Goal: Task Accomplishment & Management: Manage account settings

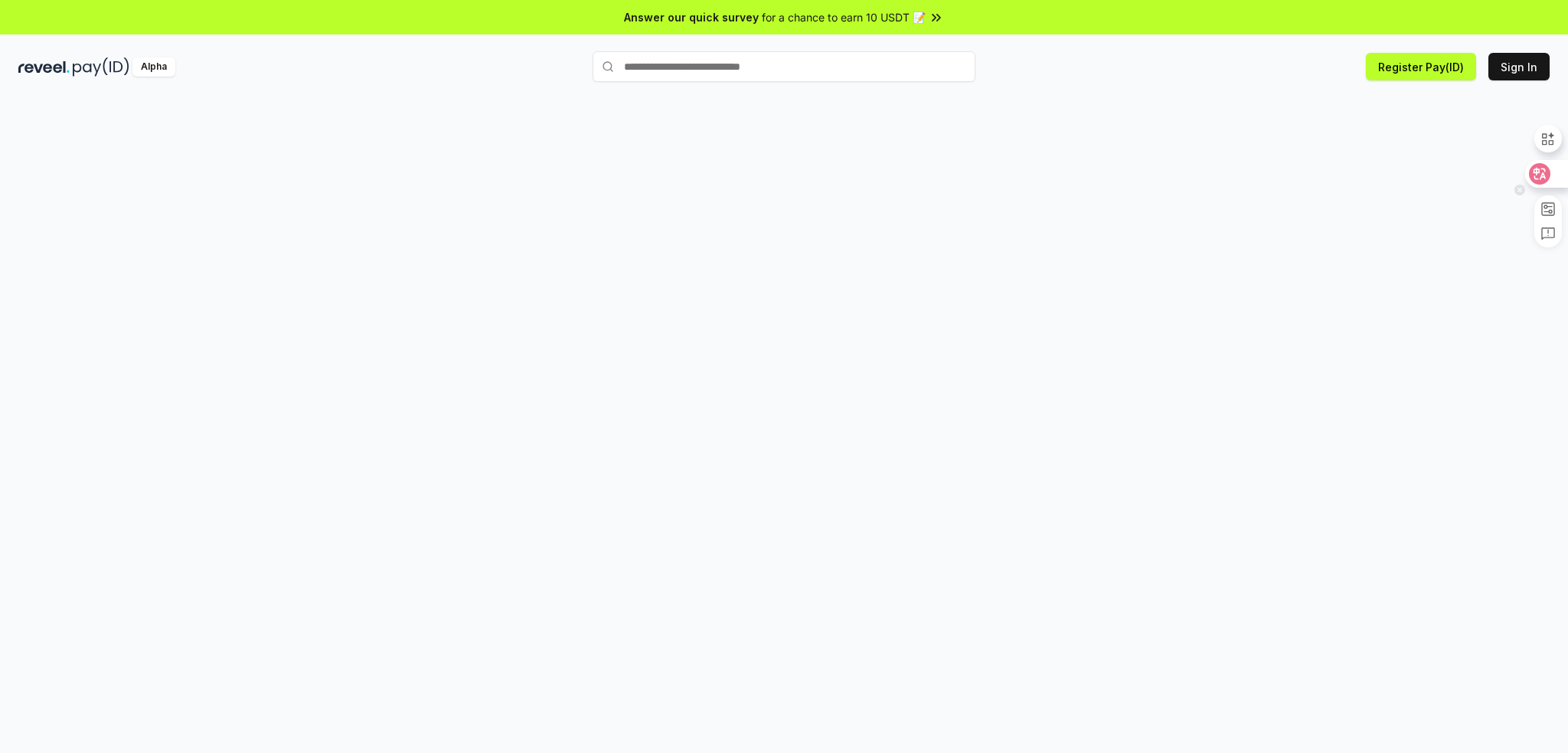
click at [1538, 174] on icon at bounding box center [1539, 173] width 15 height 15
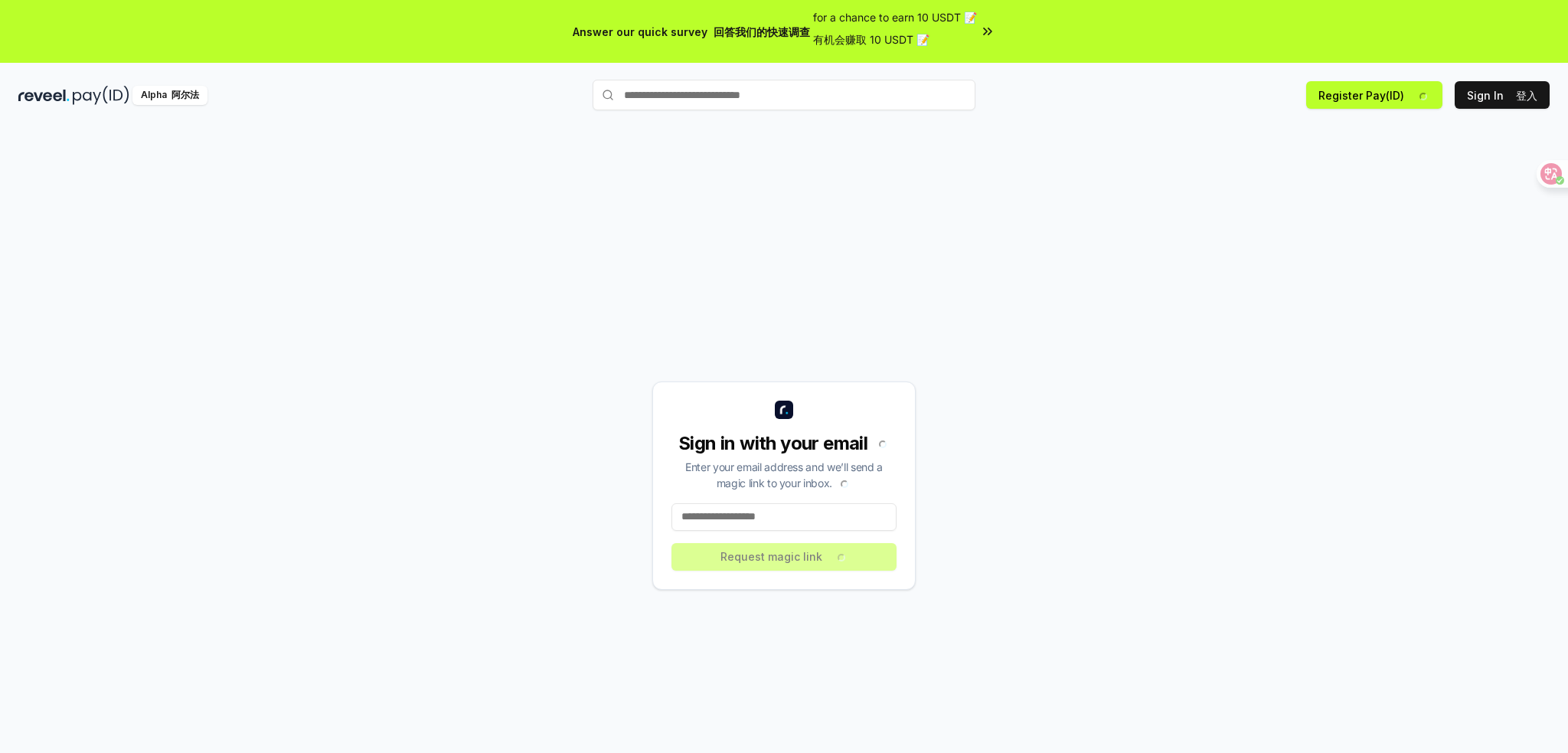
drag, startPoint x: 0, startPoint y: 0, endPoint x: 729, endPoint y: 511, distance: 890.3
click at [723, 511] on input at bounding box center [784, 517] width 226 height 27
type input "**********"
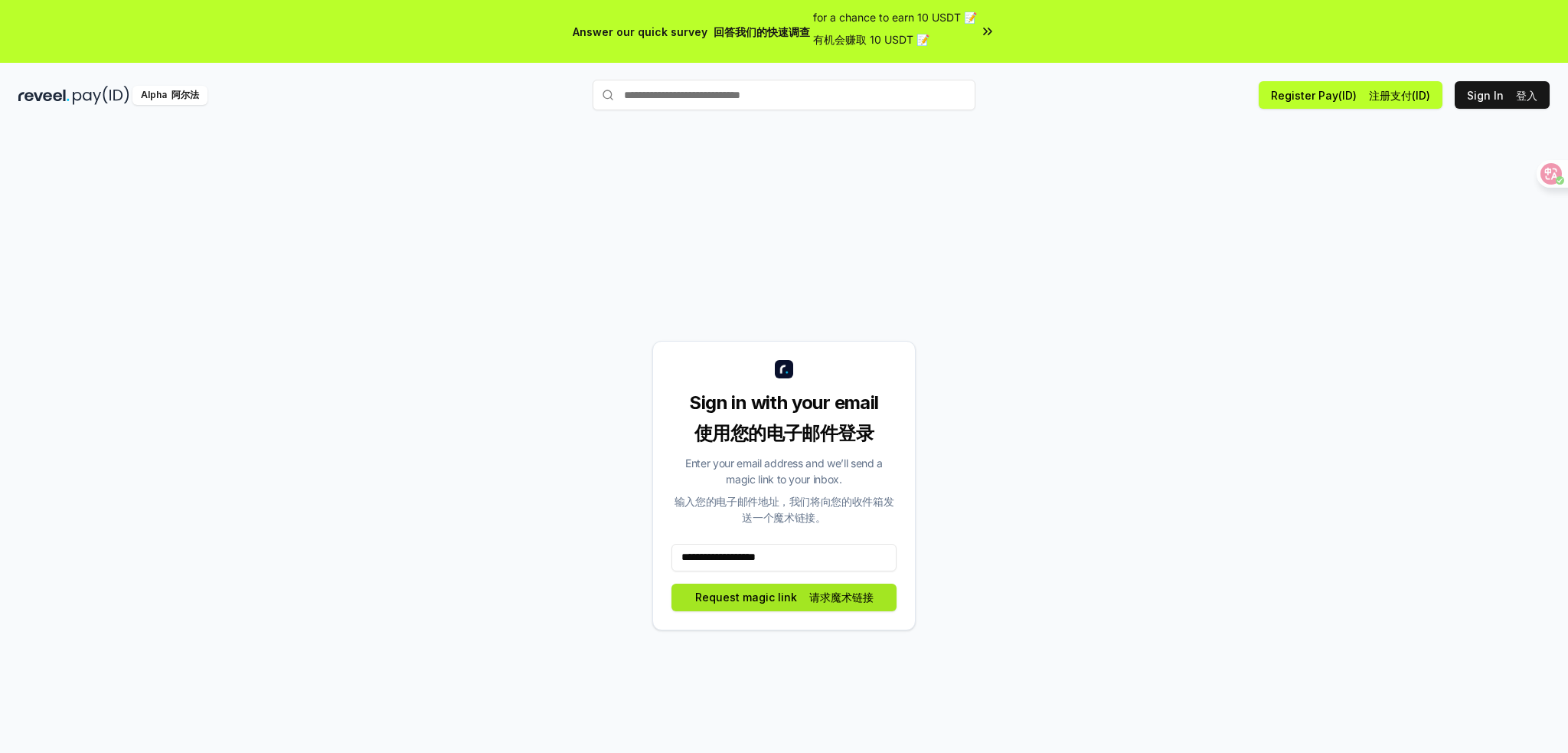
click at [734, 593] on button "Request magic link 请求魔术链接" at bounding box center [784, 597] width 226 height 27
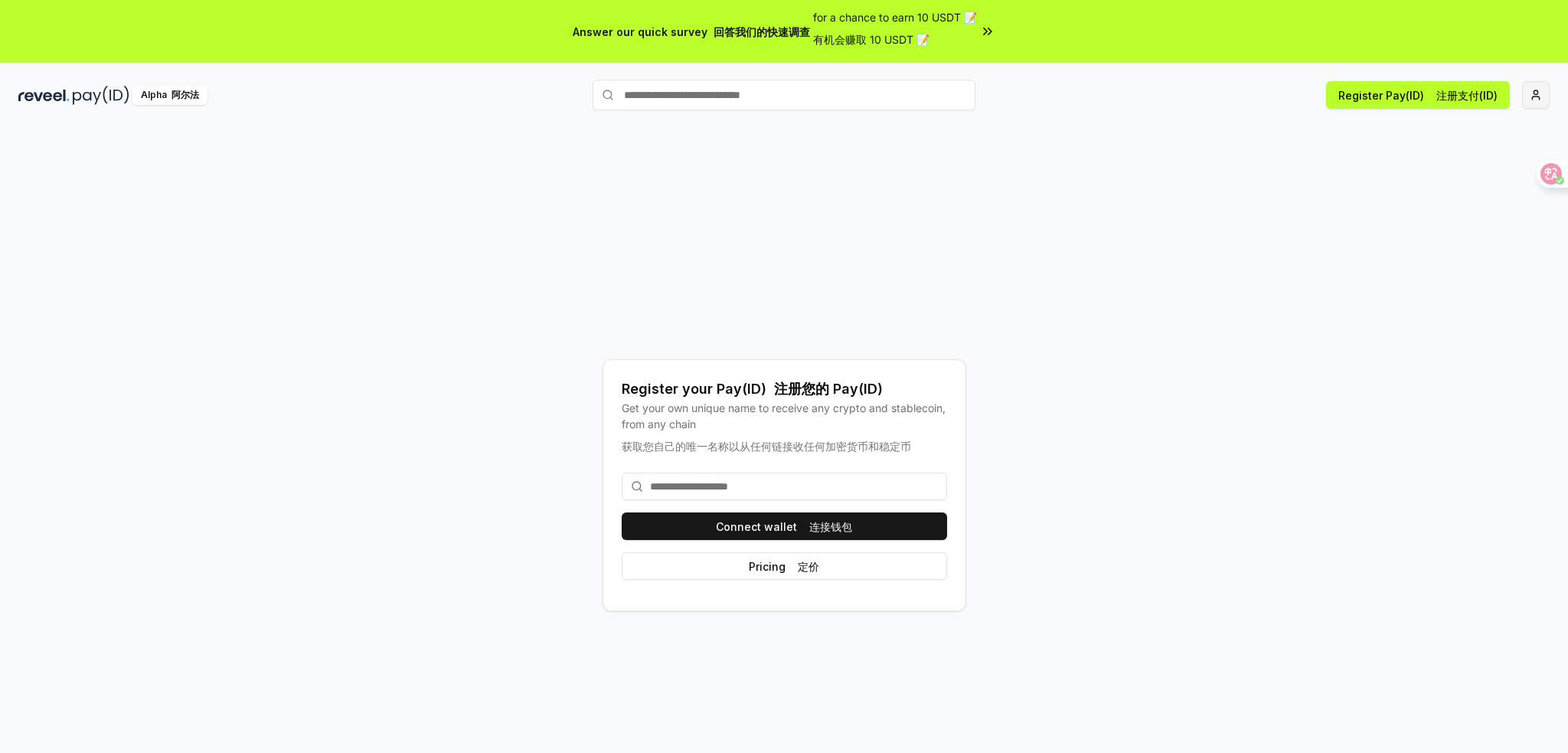
click at [1538, 94] on html "Answer our quick survey 回答我们的快速调查 for a chance to earn 10 USDT 📝 有机会赚取 10 USDT …" at bounding box center [784, 376] width 1568 height 753
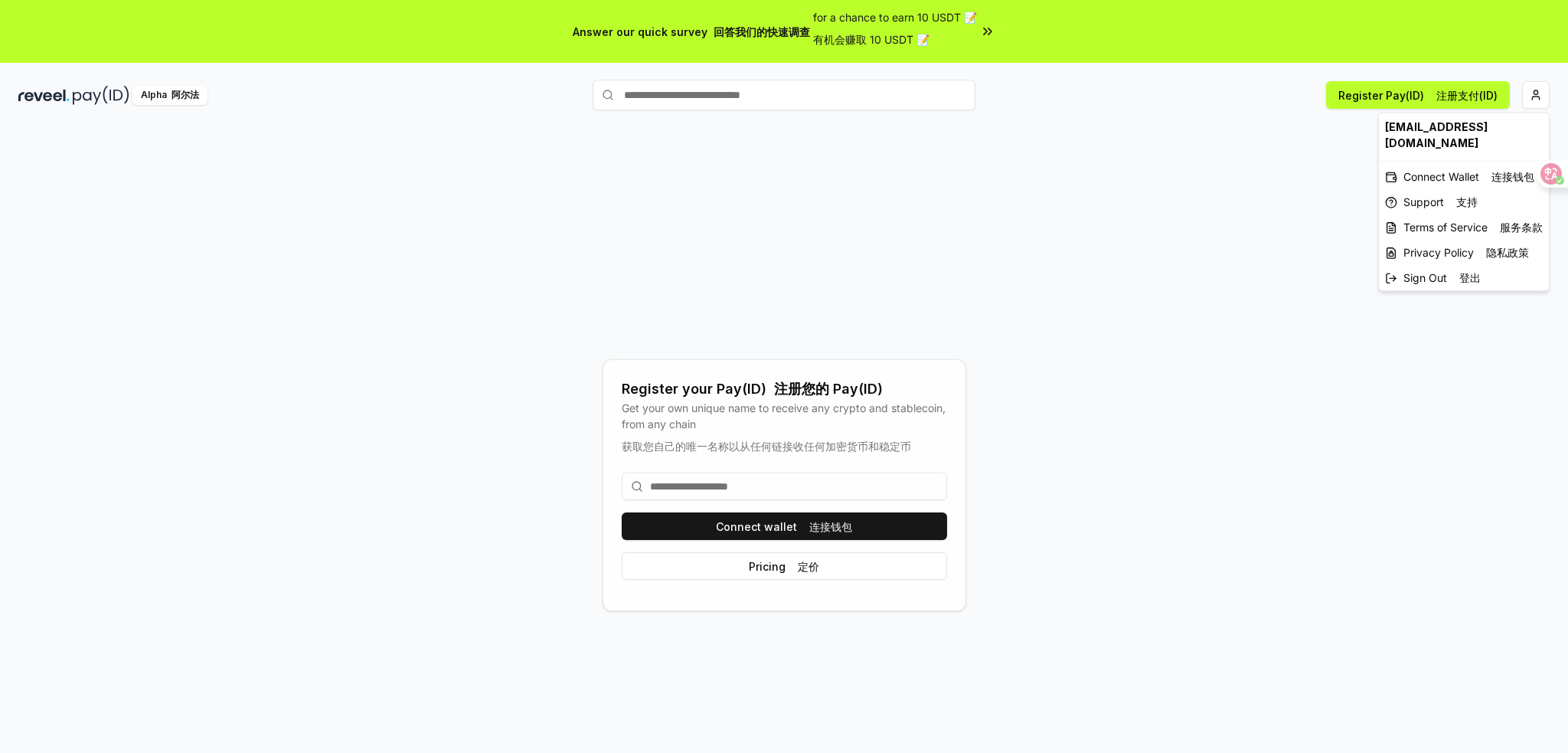
click at [609, 91] on html "Answer our quick survey 回答我们的快速调查 for a chance to earn 10 USDT 📝 有机会赚取 10 USDT …" at bounding box center [784, 376] width 1568 height 753
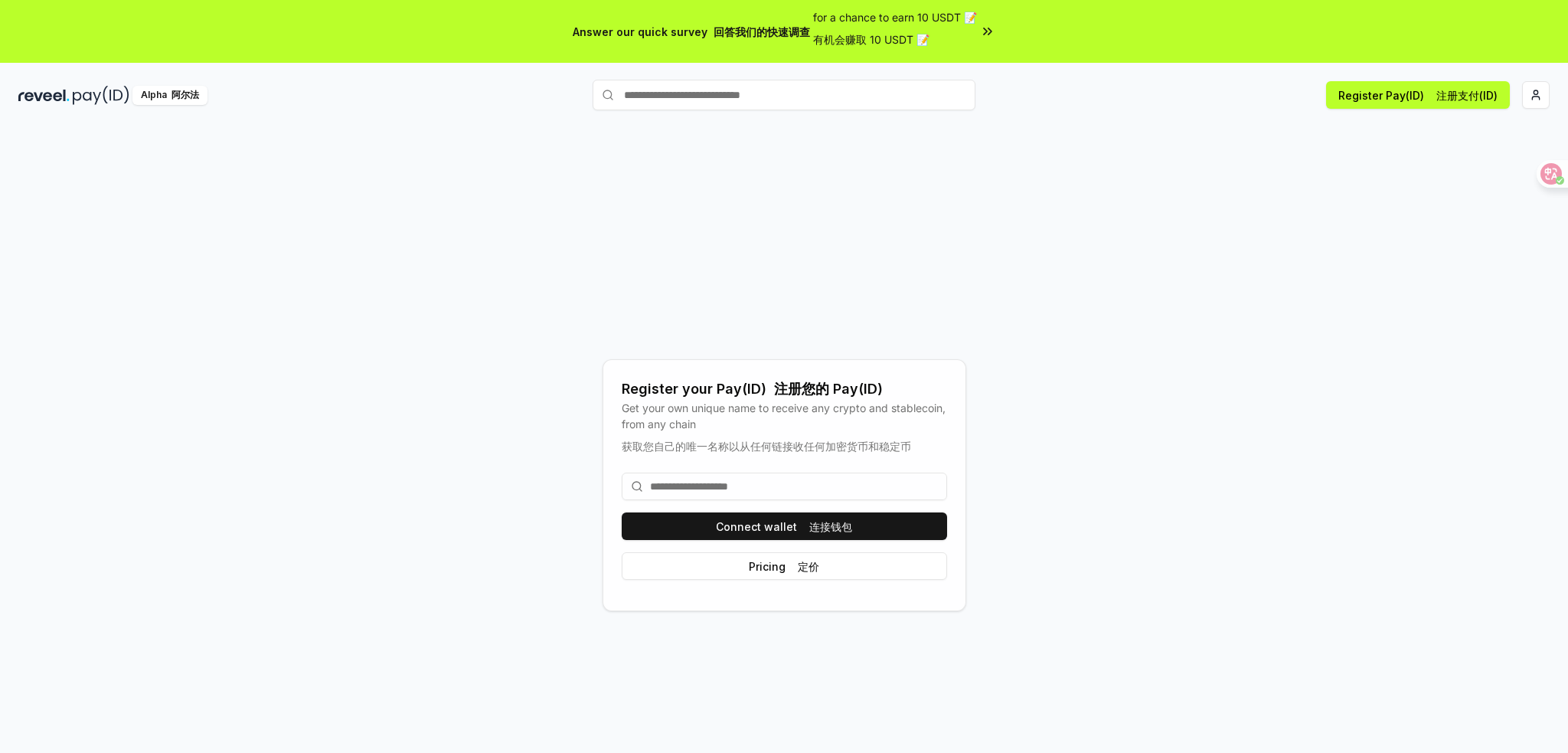
click at [732, 91] on input "text" at bounding box center [784, 95] width 383 height 31
click at [299, 259] on div "Register your Pay(ID) 注册您的 Pay(ID) Get your own unique name to receive any cryp…" at bounding box center [784, 486] width 1532 height 680
click at [1538, 94] on html "Answer our quick survey 回答我们的快速调查 for a chance to earn 10 USDT 📝 有机会赚取 10 USDT …" at bounding box center [784, 376] width 1568 height 753
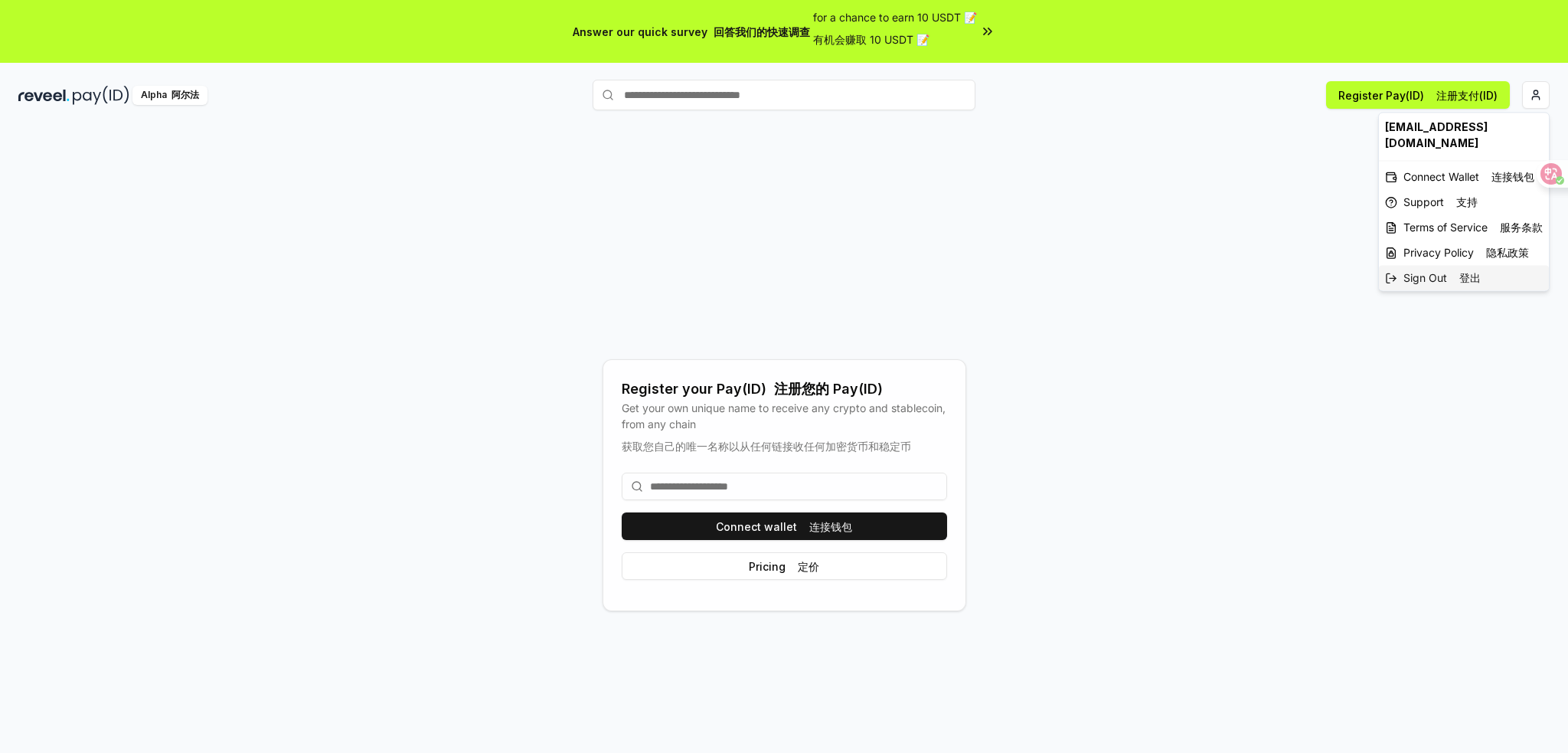
click at [1464, 278] on font "登出" at bounding box center [1470, 277] width 21 height 13
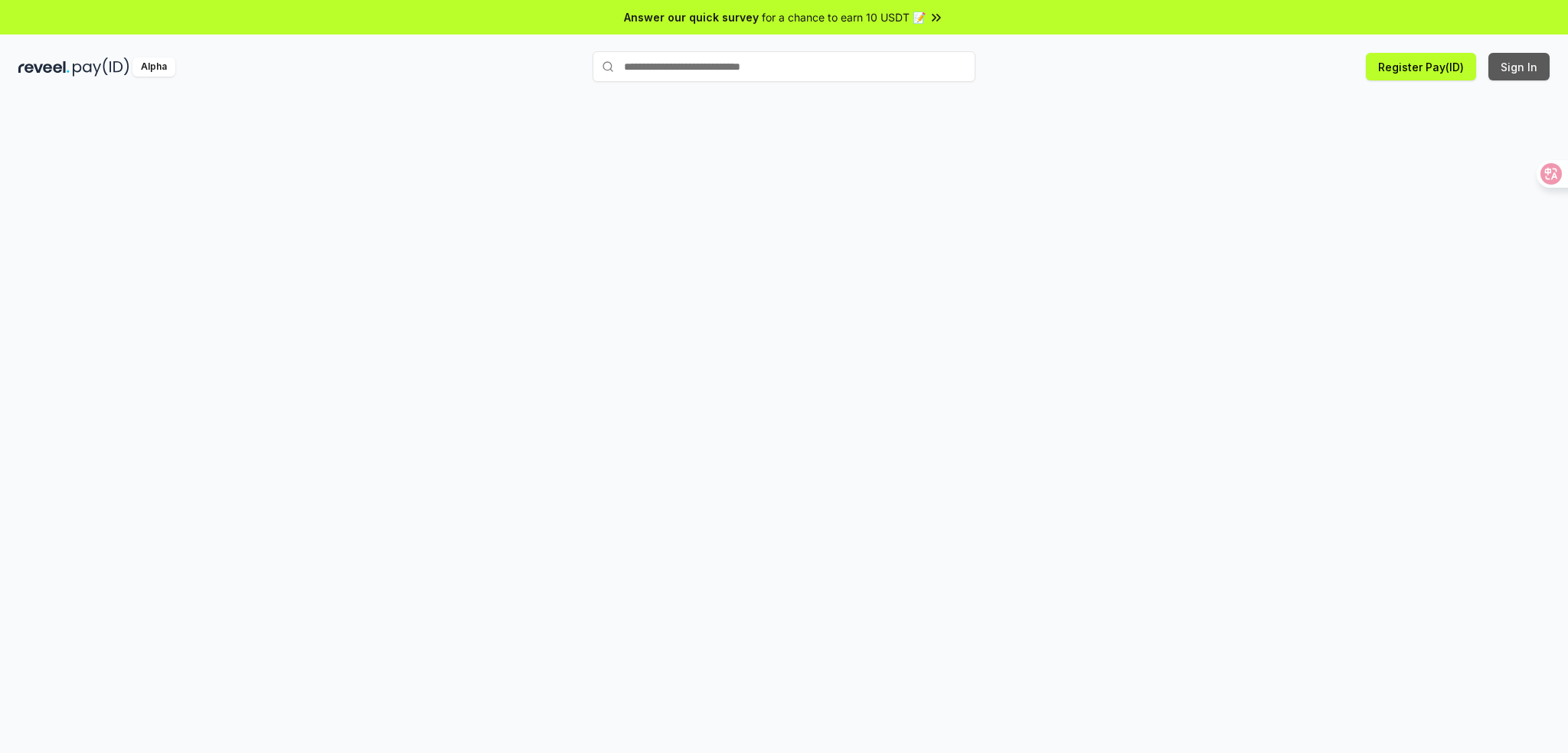
click at [1503, 65] on button "Sign In" at bounding box center [1518, 66] width 61 height 27
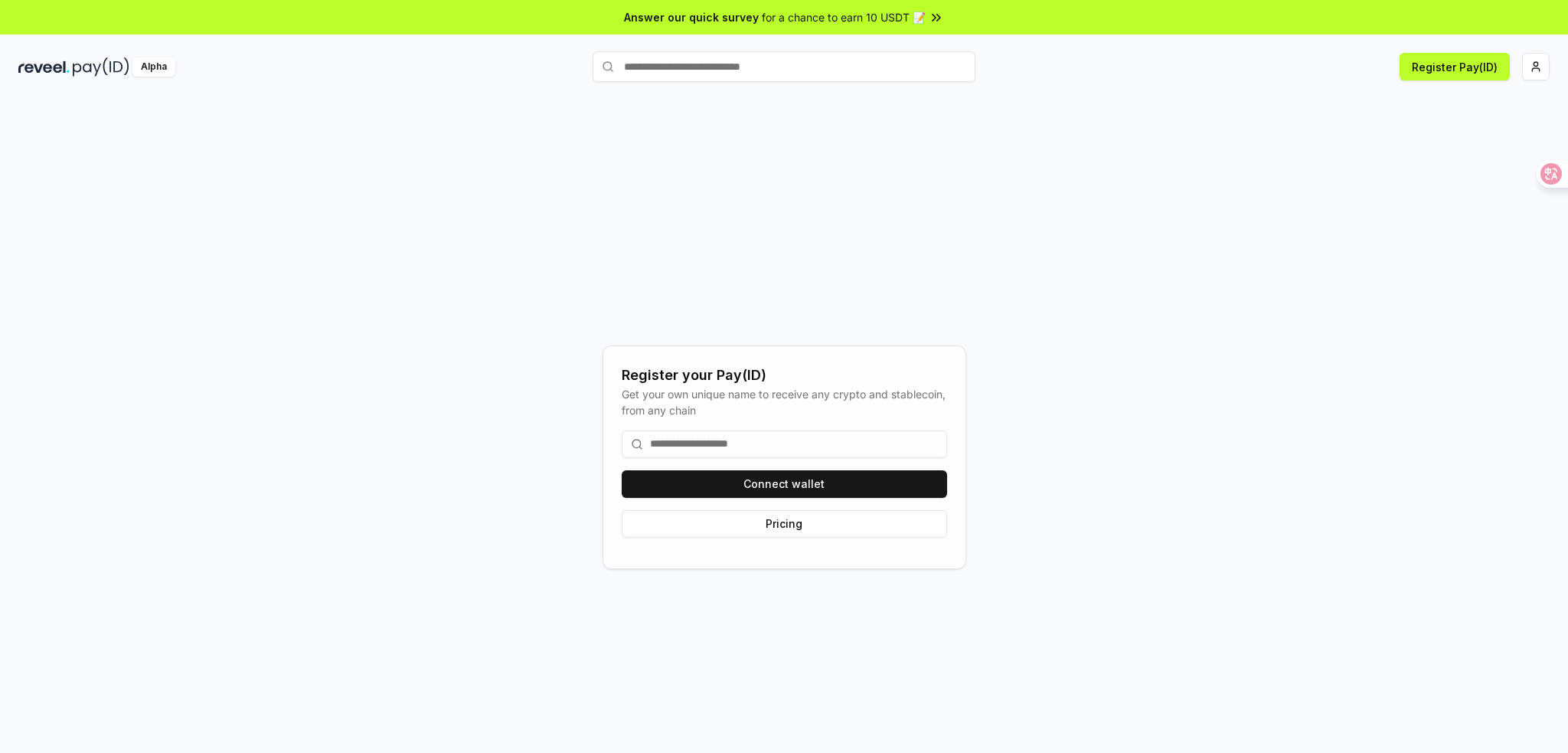
click at [730, 449] on input at bounding box center [784, 444] width 325 height 27
type input "*"
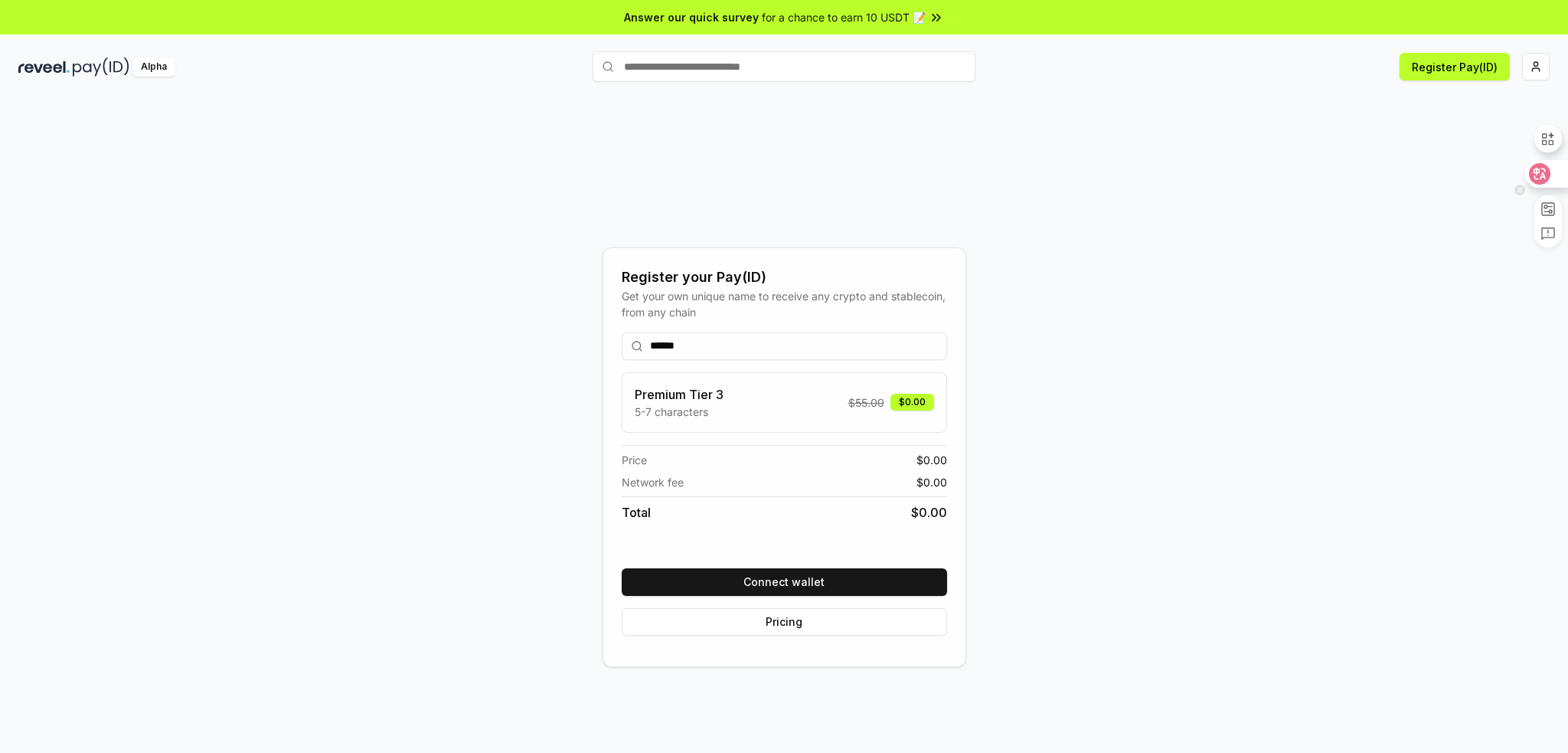
click at [1538, 173] on icon at bounding box center [1540, 174] width 13 height 12
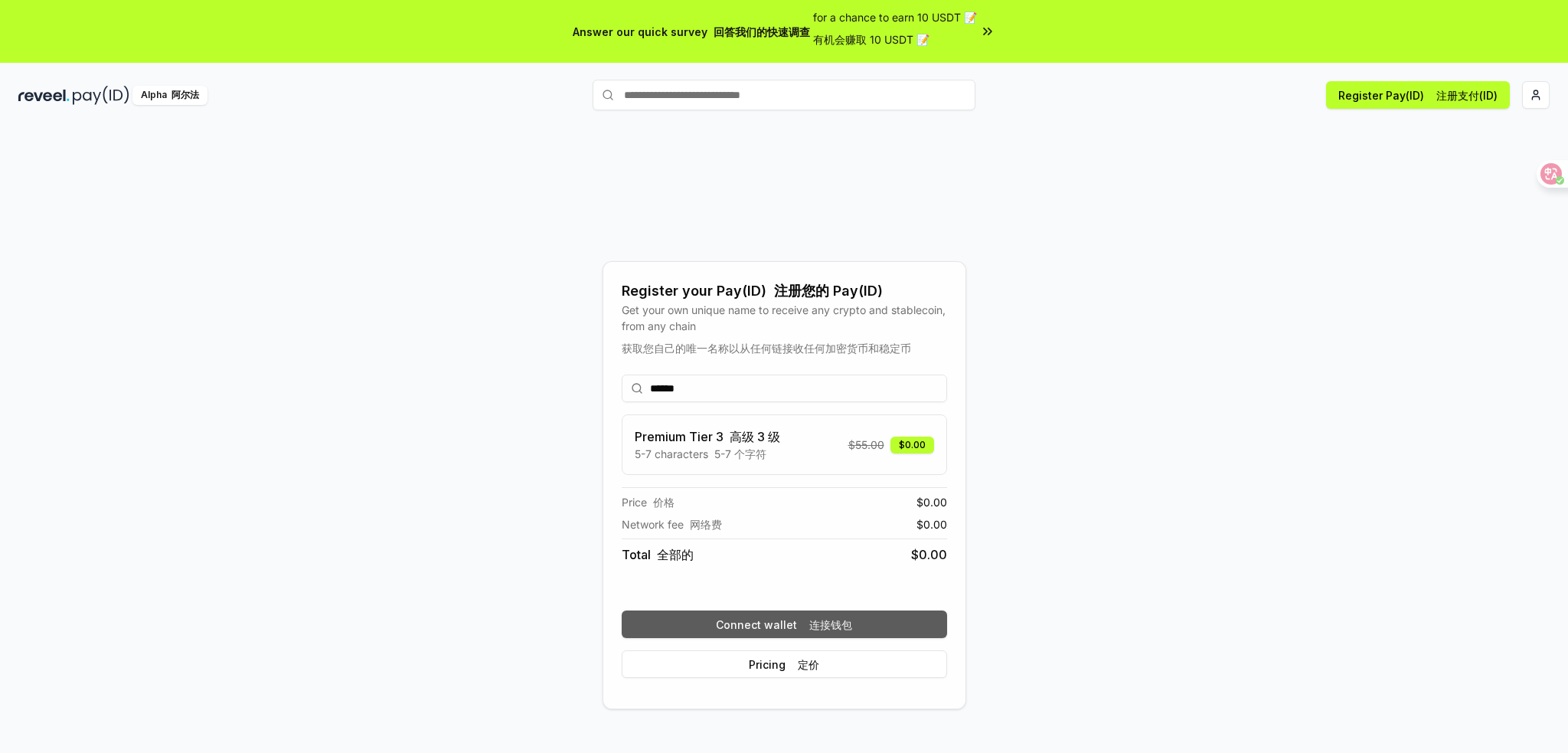
type input "******"
click at [809, 625] on font "连接钱包" at bounding box center [830, 625] width 42 height 13
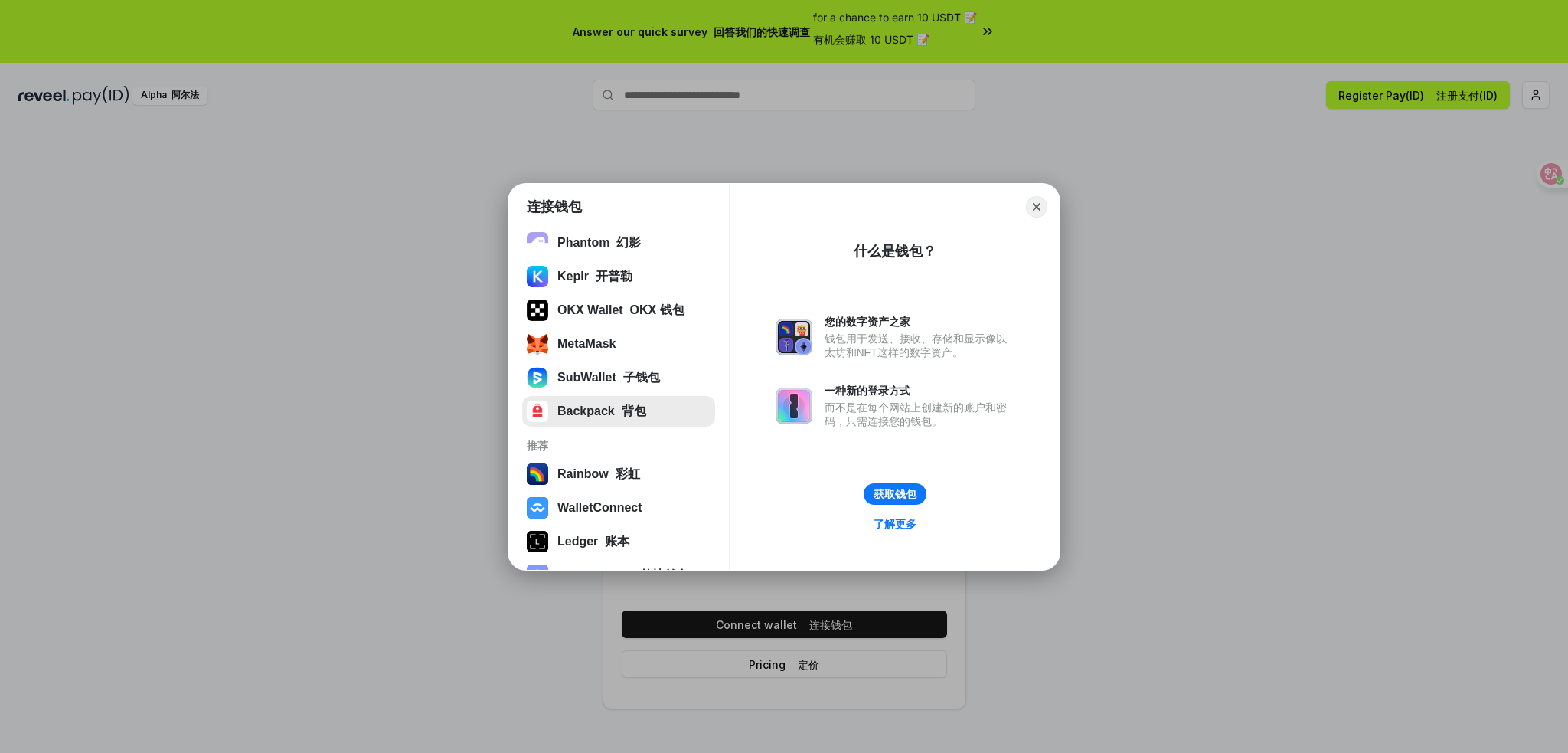
scroll to position [153, 0]
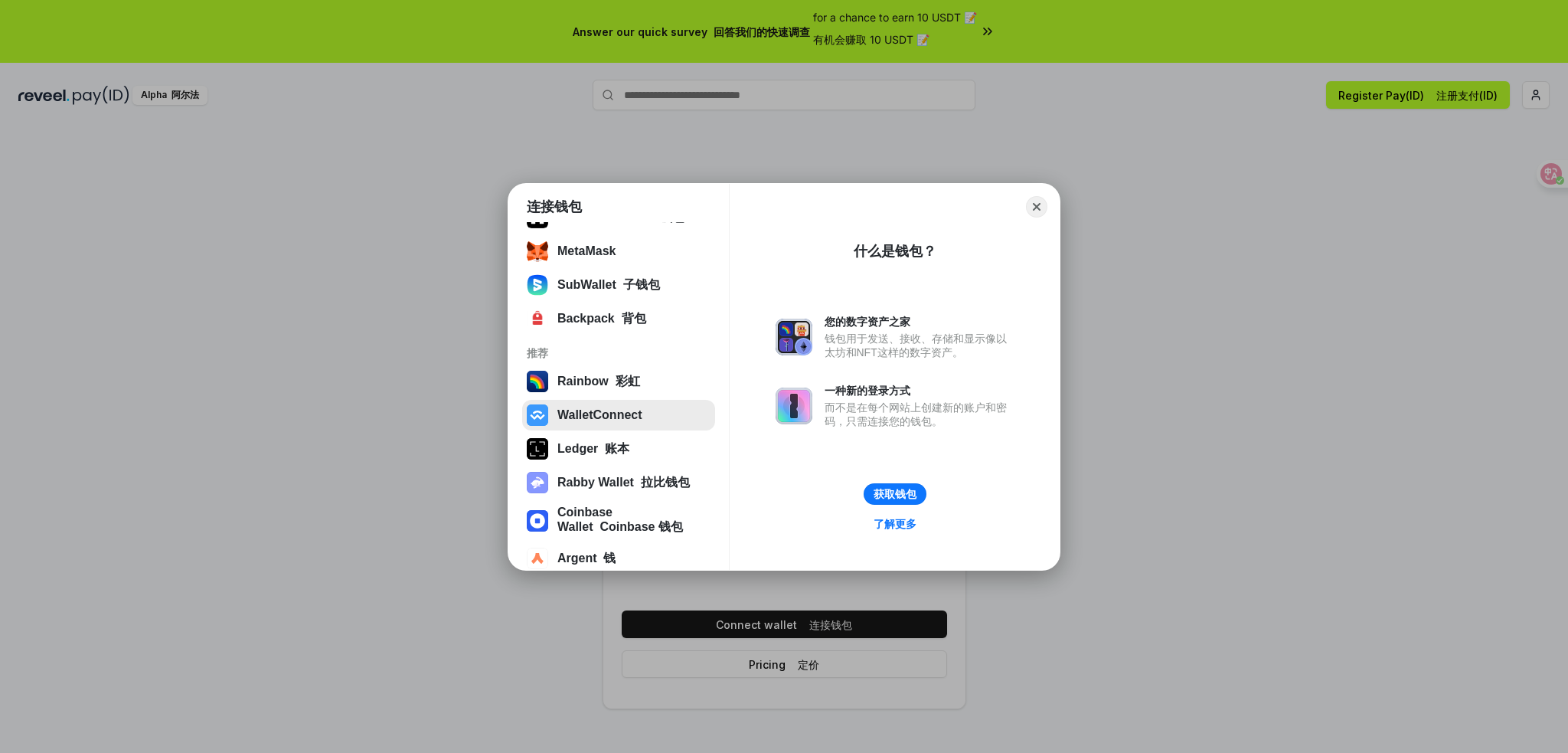
click at [634, 412] on button "WalletConnect" at bounding box center [618, 415] width 193 height 31
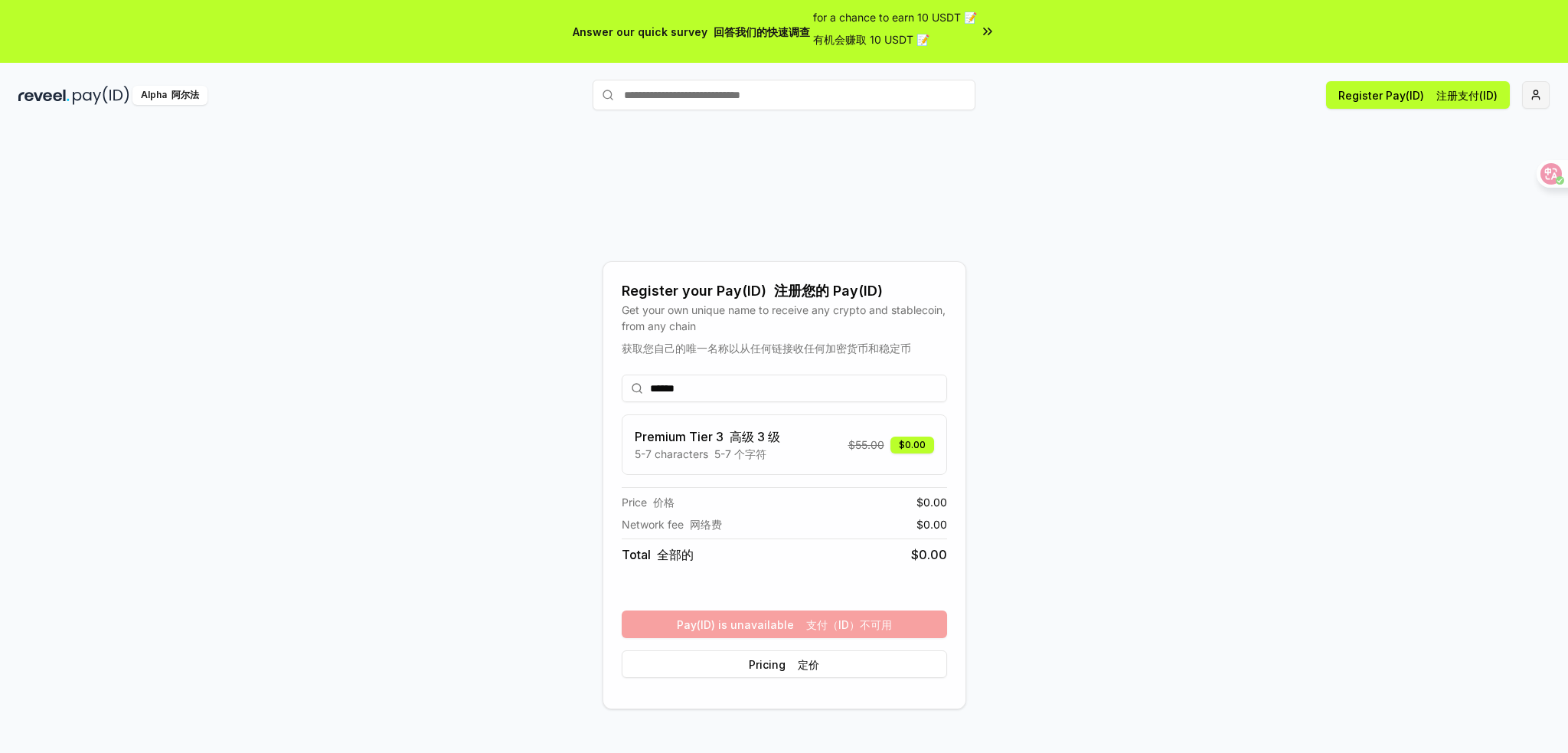
click at [1534, 104] on html "Answer our quick survey 回答我们的快速调查 for a chance to earn 10 USDT 📝 有机会赚取 10 USDT …" at bounding box center [784, 376] width 1568 height 753
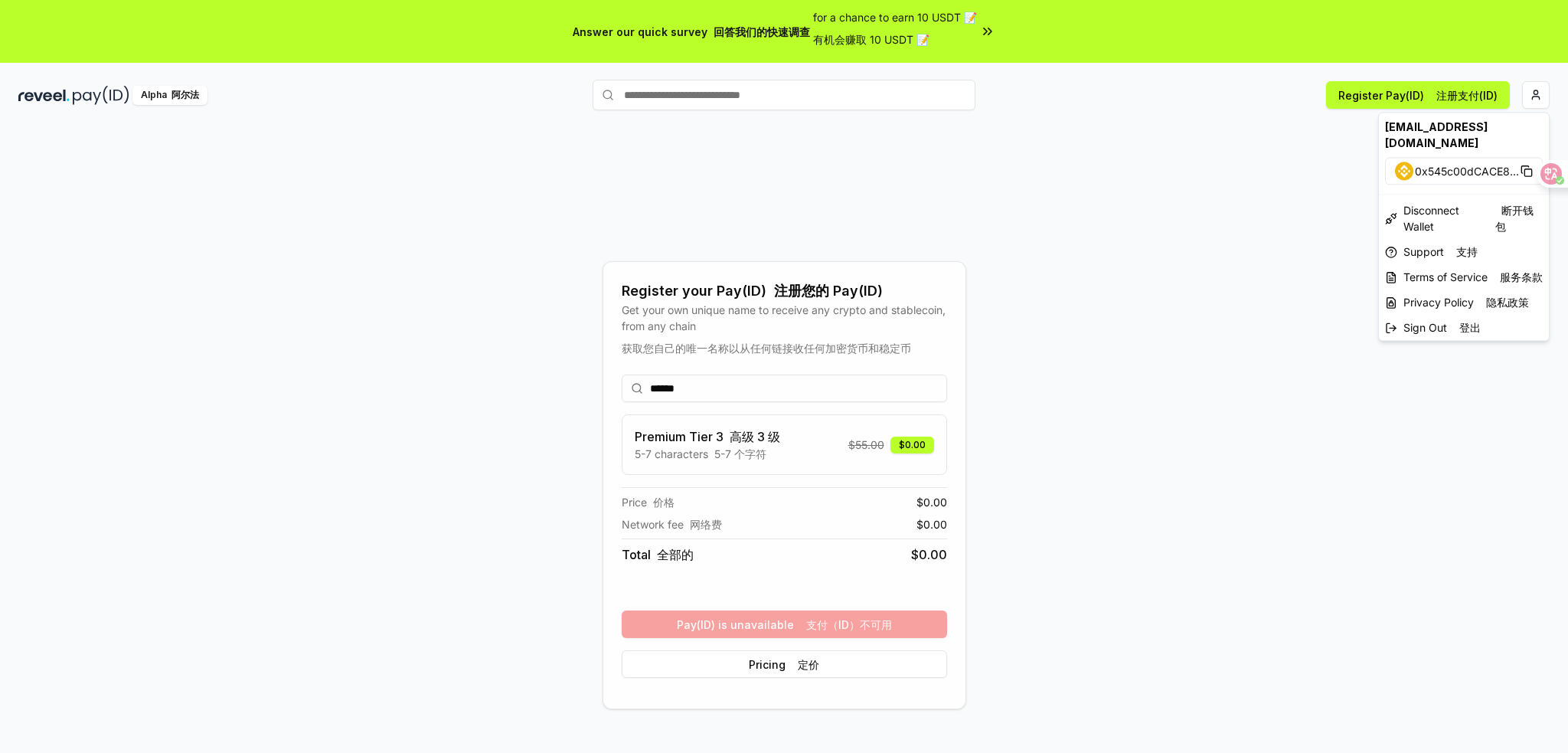
click at [1306, 361] on html "Answer our quick survey 回答我们的快速调查 for a chance to earn 10 USDT 📝 有机会赚取 10 USDT …" at bounding box center [784, 376] width 1568 height 753
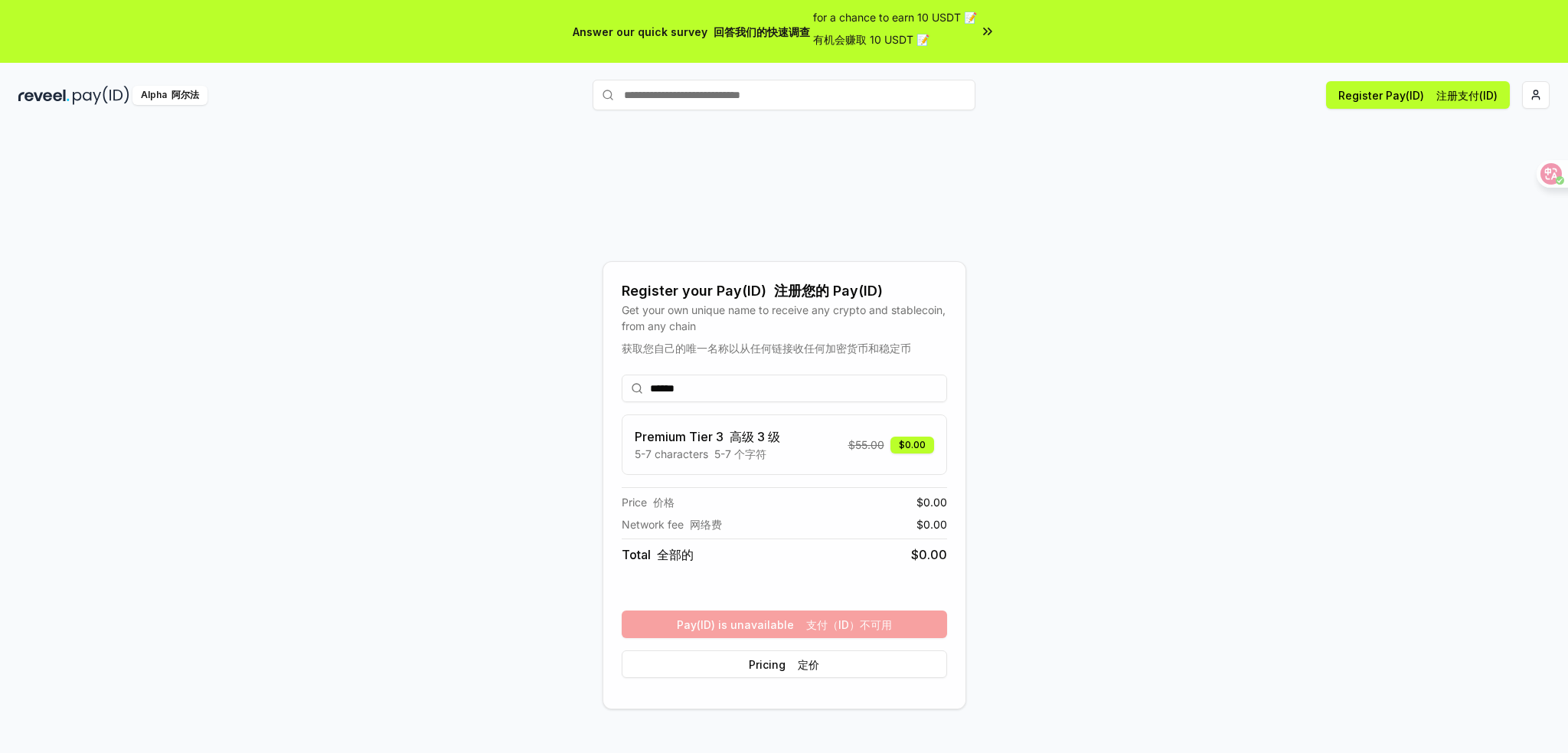
click at [94, 101] on img at bounding box center [101, 96] width 57 height 19
click at [1532, 97] on html "Answer our quick survey 回答我们的快速调查 for a chance to earn 10 USDT 📝 有机会赚取 10 USDT …" at bounding box center [784, 376] width 1568 height 753
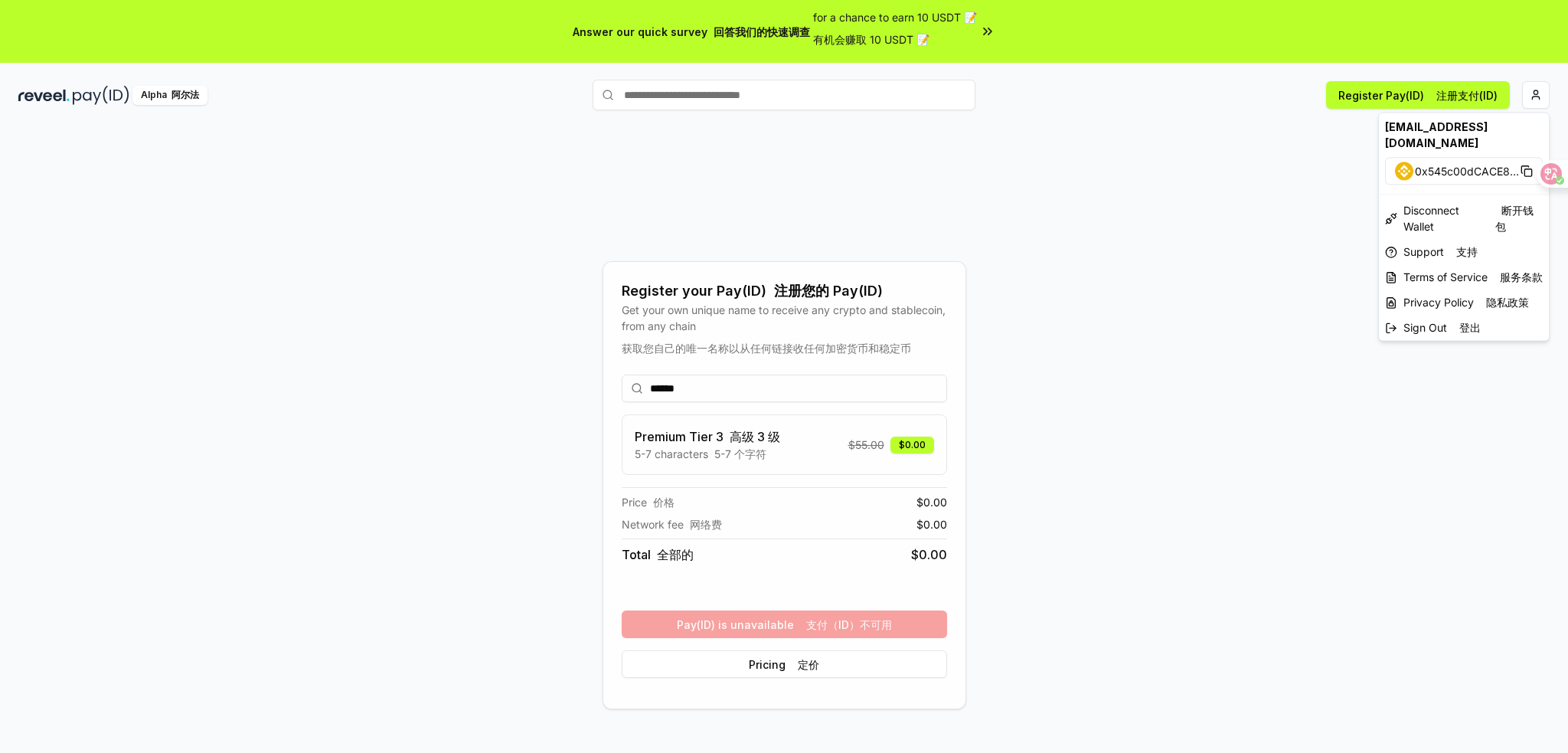
click at [746, 392] on html "Answer our quick survey 回答我们的快速调查 for a chance to earn 10 USDT 📝 有机会赚取 10 USDT …" at bounding box center [784, 376] width 1568 height 753
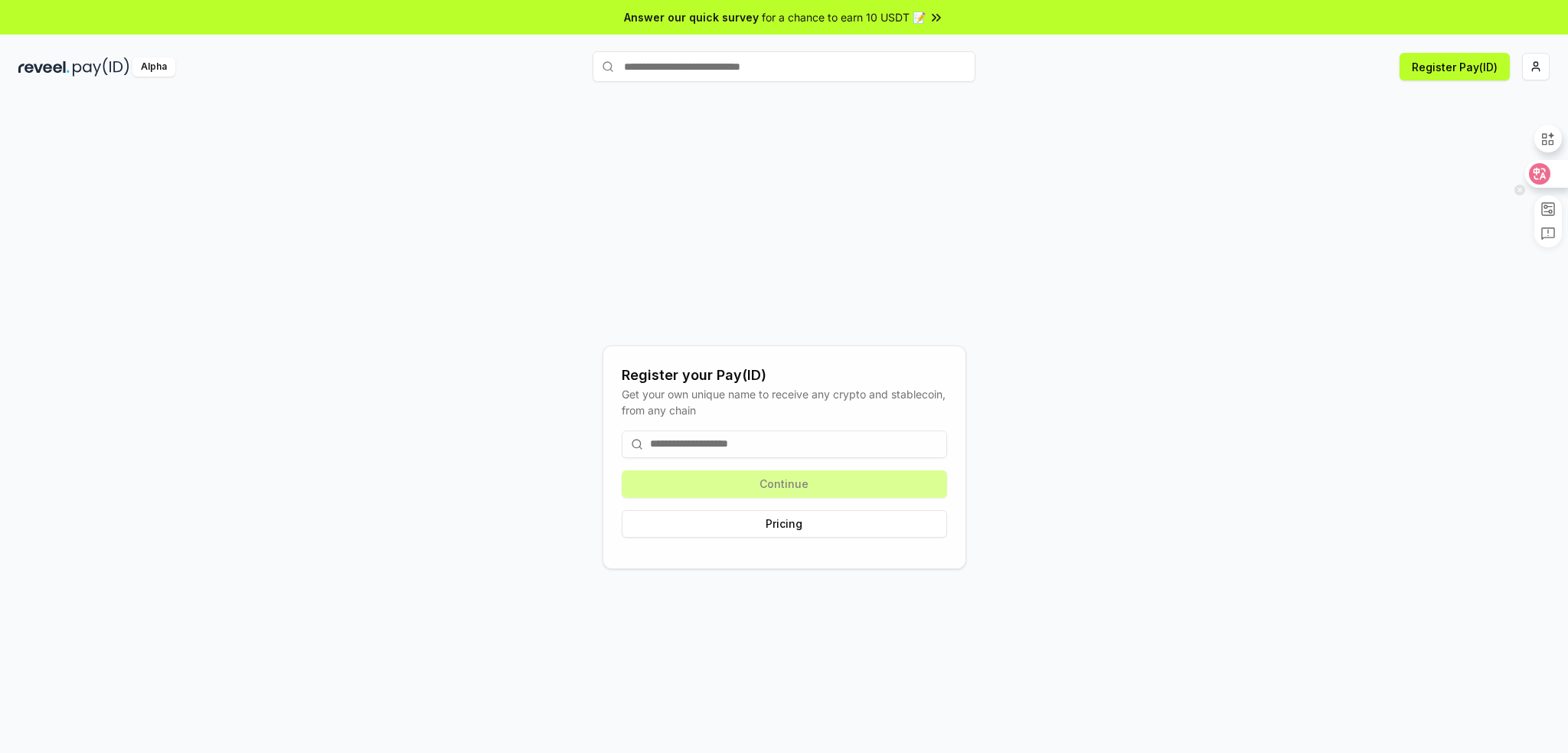
click at [1543, 170] on icon at bounding box center [1539, 173] width 15 height 15
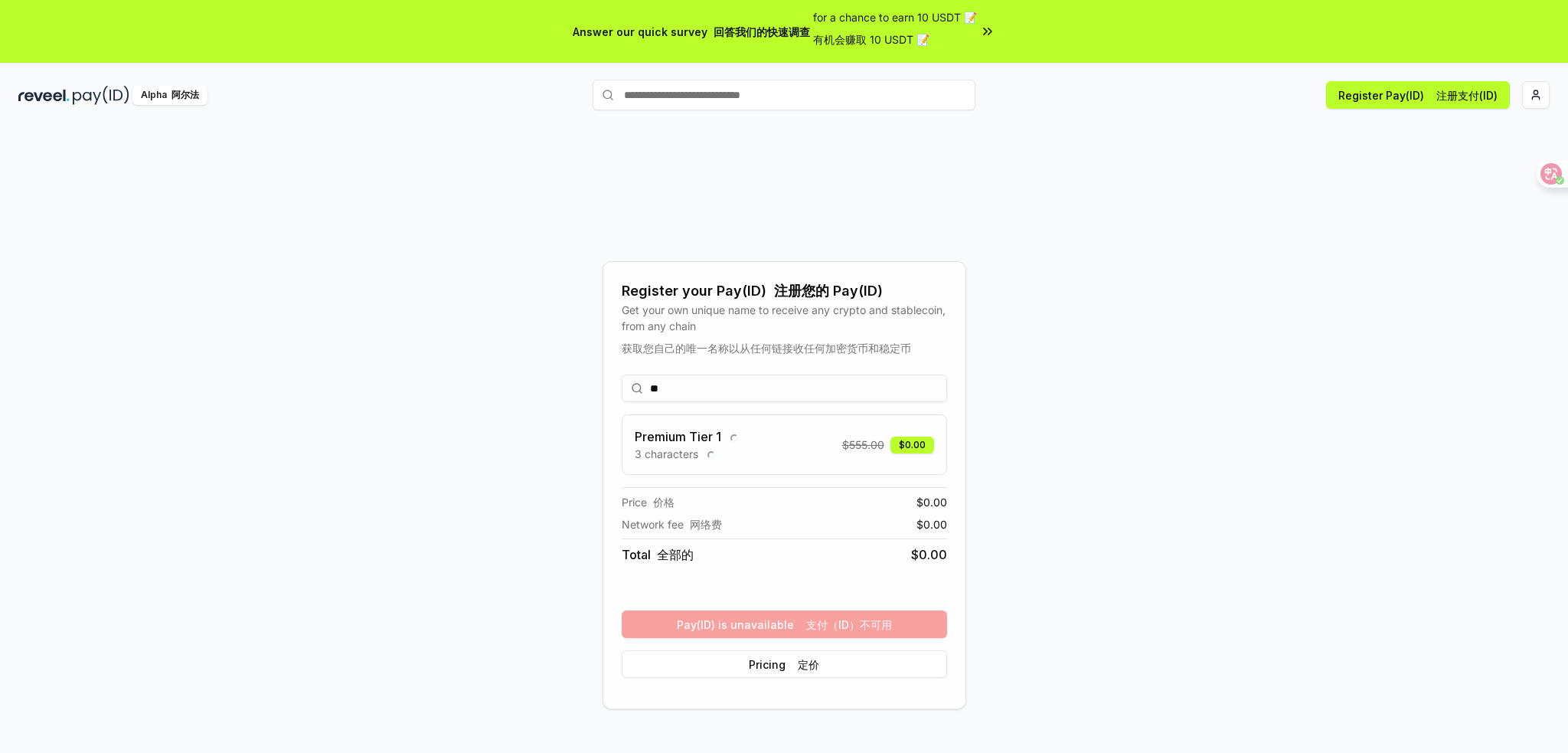
type input "*"
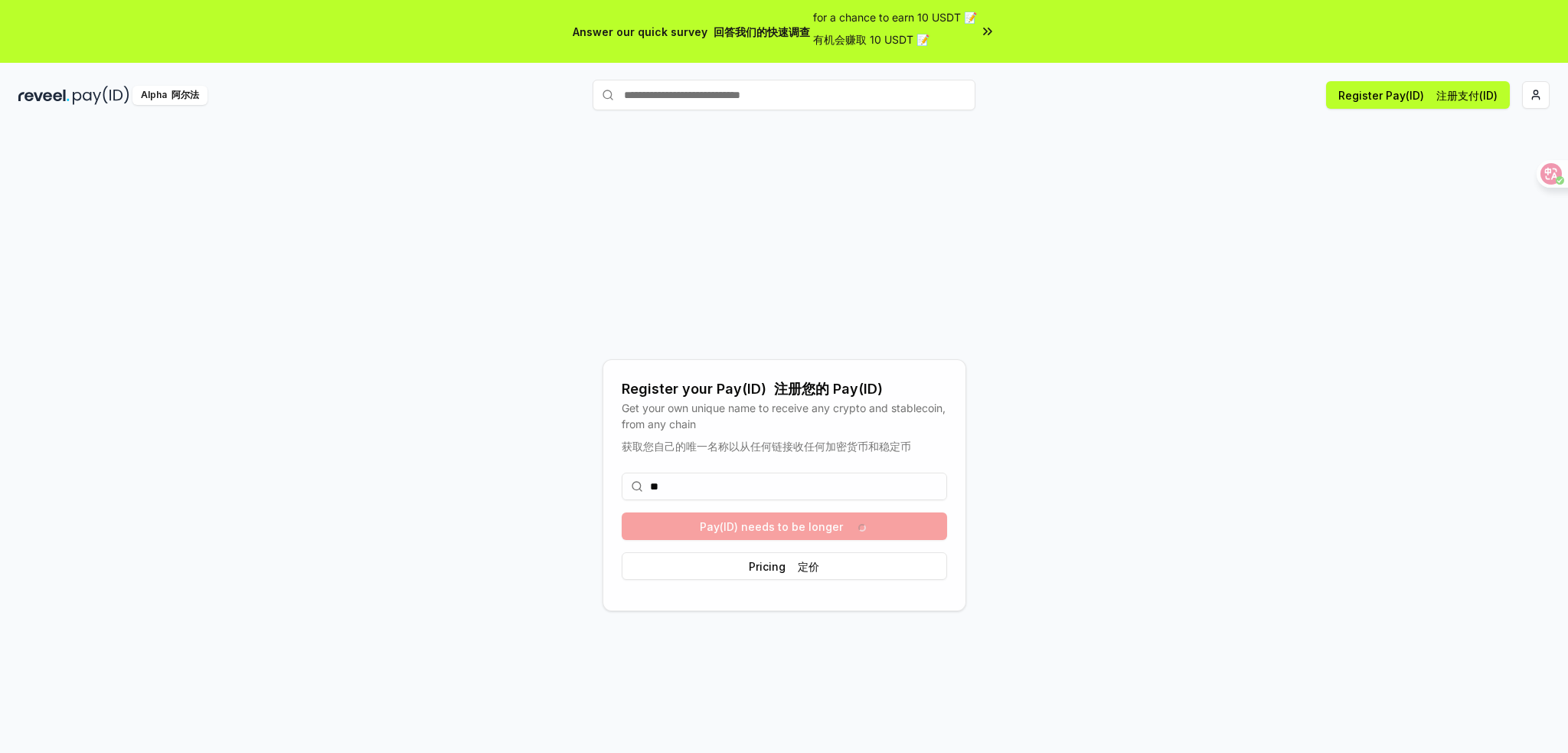
type input "*"
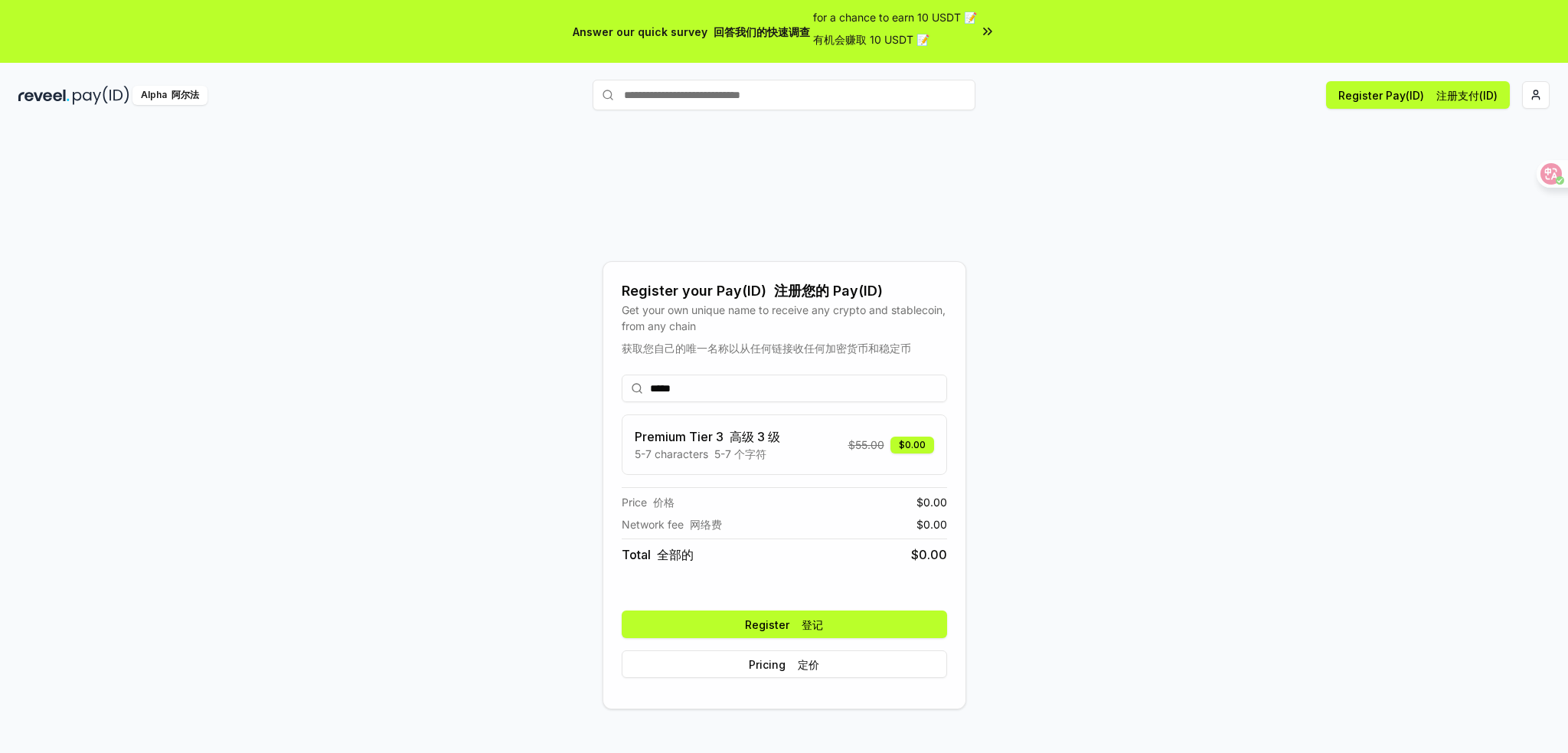
type input "*****"
click at [759, 626] on button "Register 登记" at bounding box center [784, 624] width 325 height 27
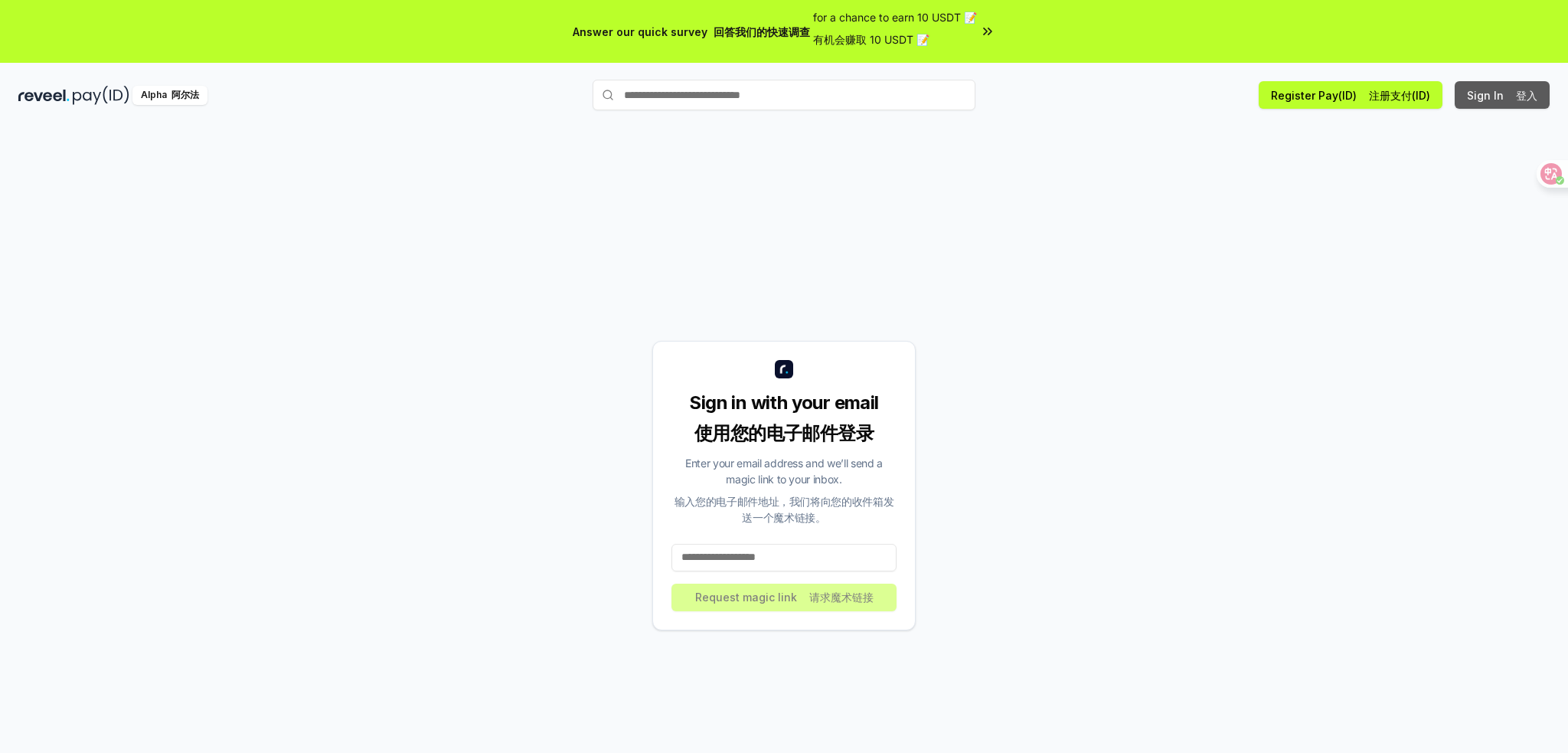
click at [1478, 97] on button "Sign In 登入" at bounding box center [1502, 95] width 95 height 27
click at [1499, 92] on button "Sign In 登入" at bounding box center [1502, 95] width 95 height 27
click at [984, 37] on icon at bounding box center [987, 31] width 15 height 15
click at [1503, 94] on button "Sign In 登入" at bounding box center [1502, 95] width 95 height 27
click at [777, 562] on input at bounding box center [784, 557] width 226 height 27
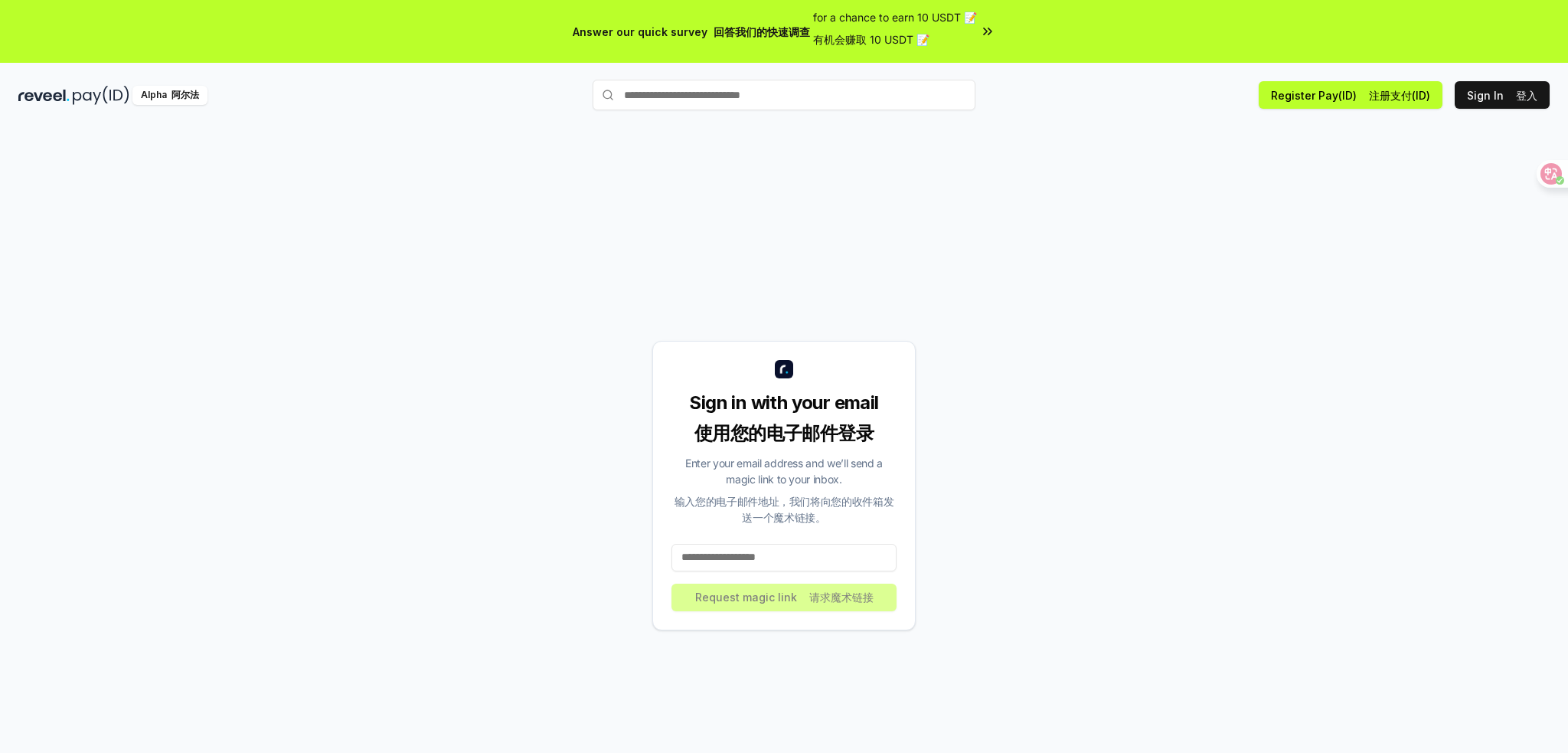
type input "**********"
click at [731, 599] on button "Request magic link 请求魔术链接" at bounding box center [784, 597] width 226 height 27
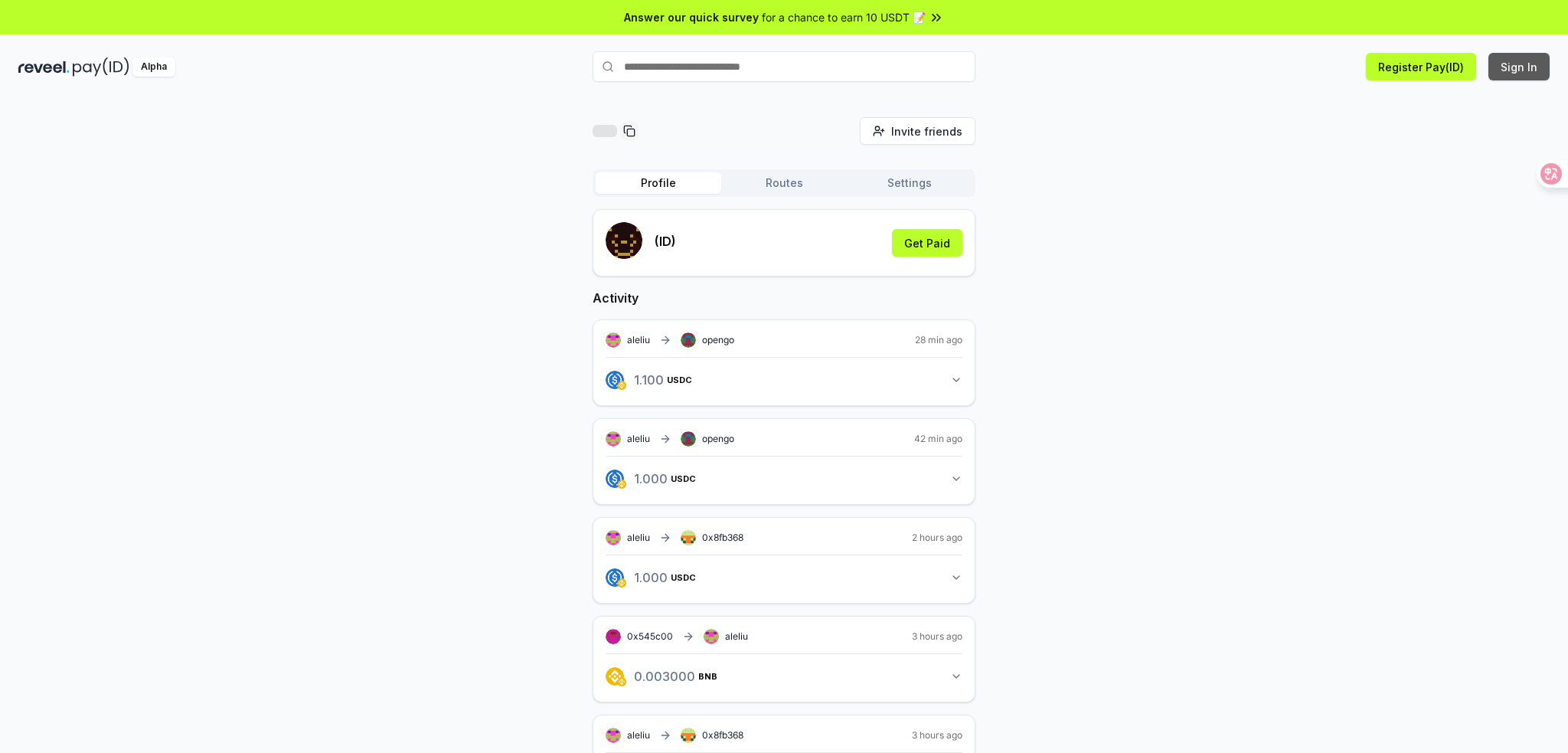
click at [1526, 69] on button "Sign In" at bounding box center [1518, 66] width 61 height 27
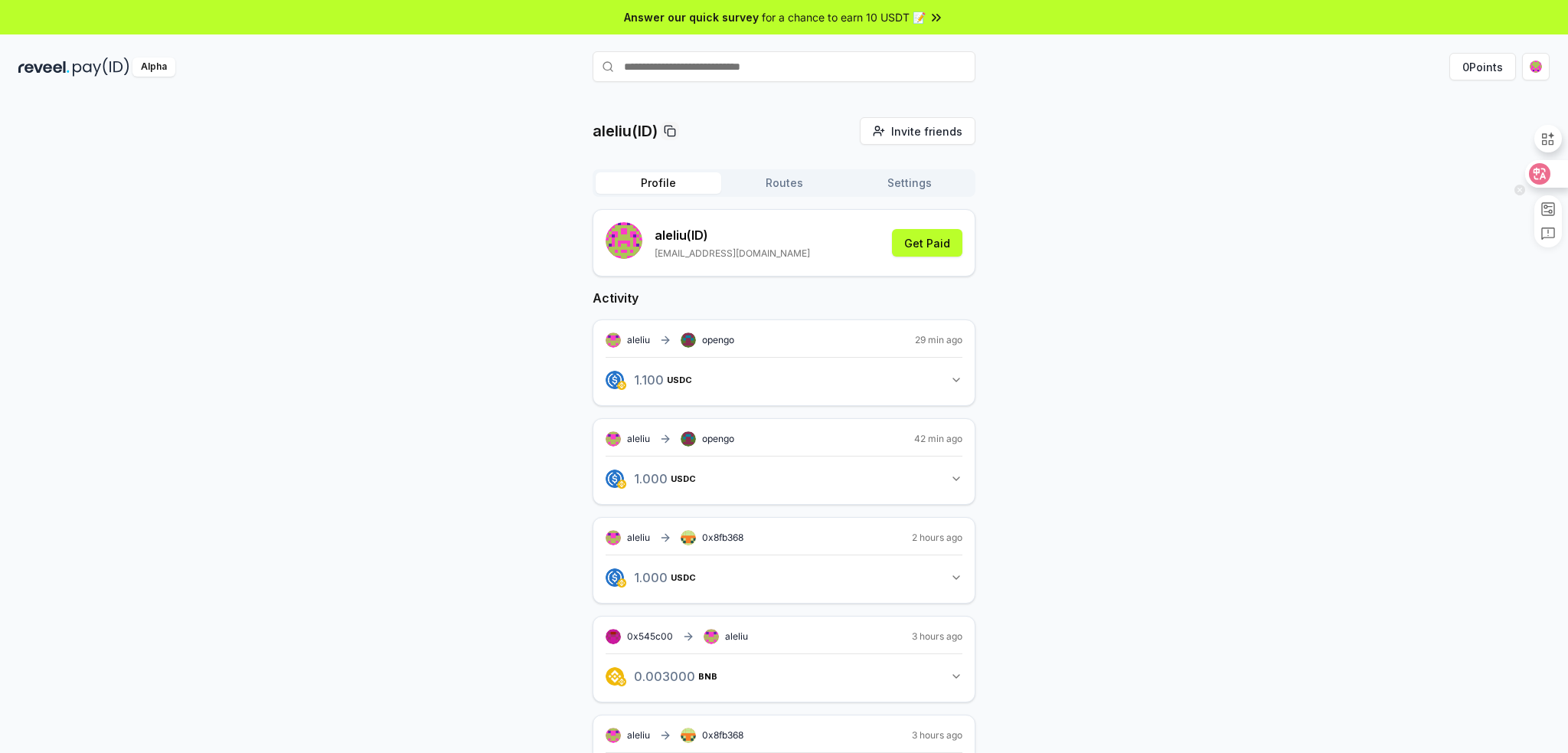
click at [1549, 175] on icon at bounding box center [1540, 173] width 21 height 21
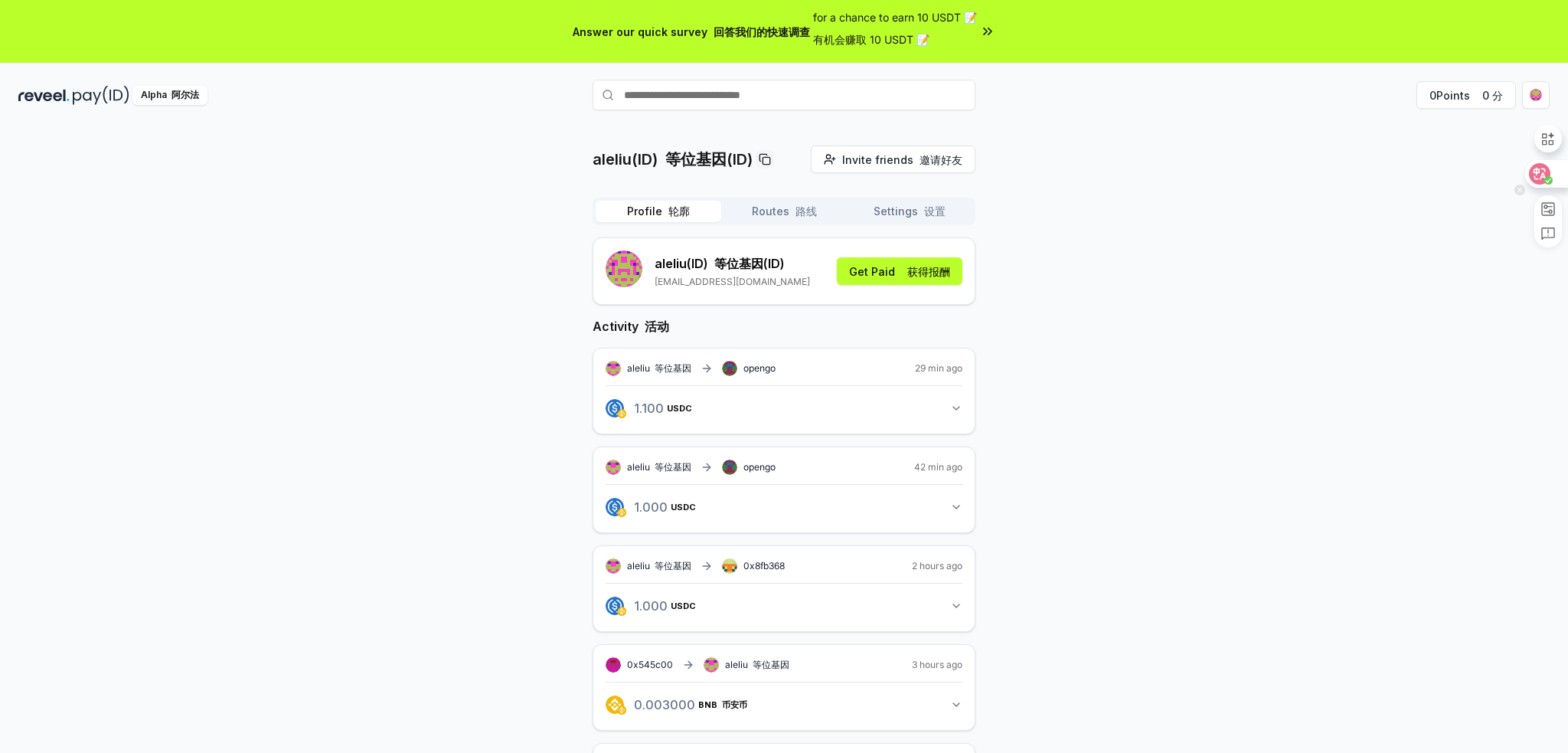
click at [1555, 180] on div at bounding box center [1546, 173] width 42 height 27
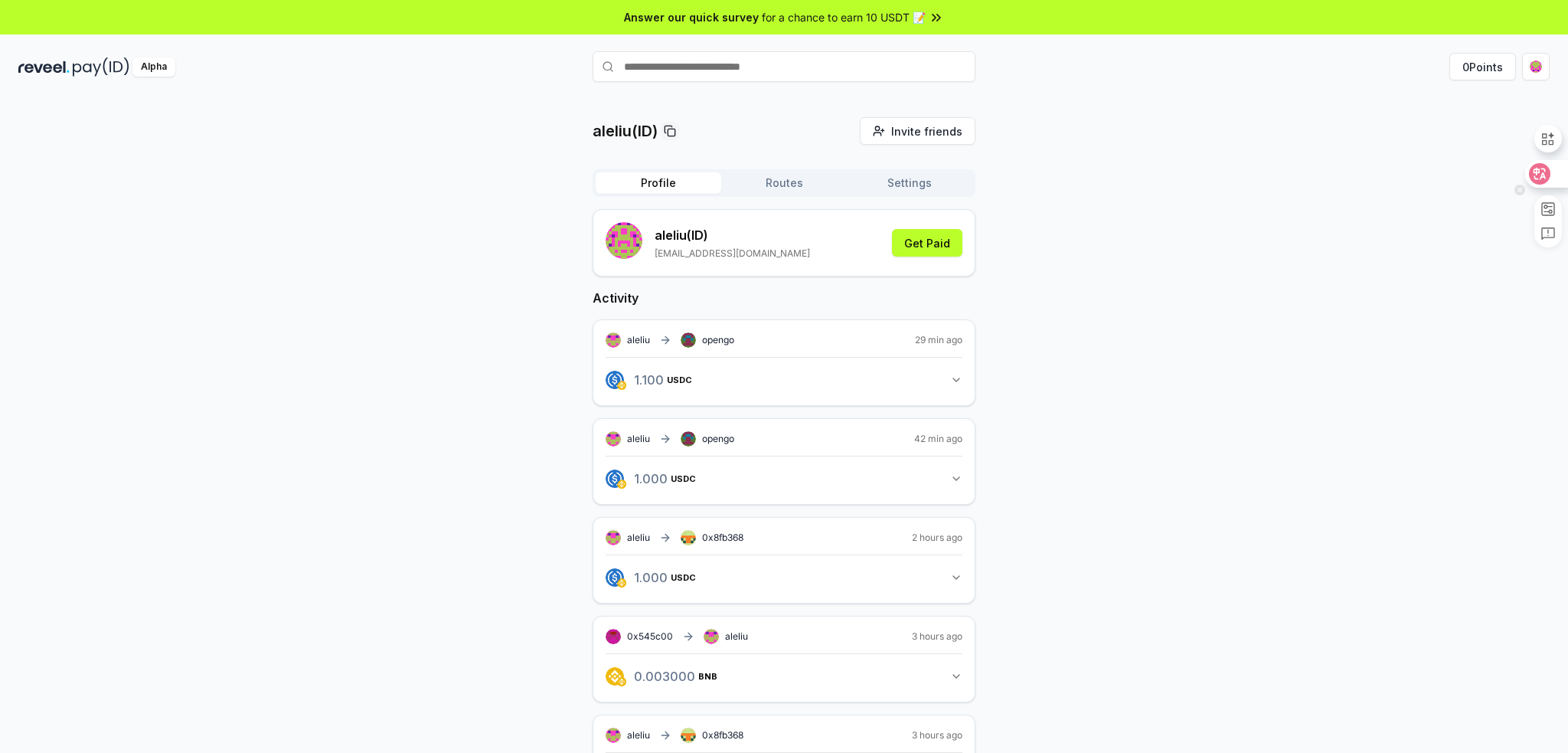
click at [1541, 172] on icon at bounding box center [1539, 173] width 15 height 15
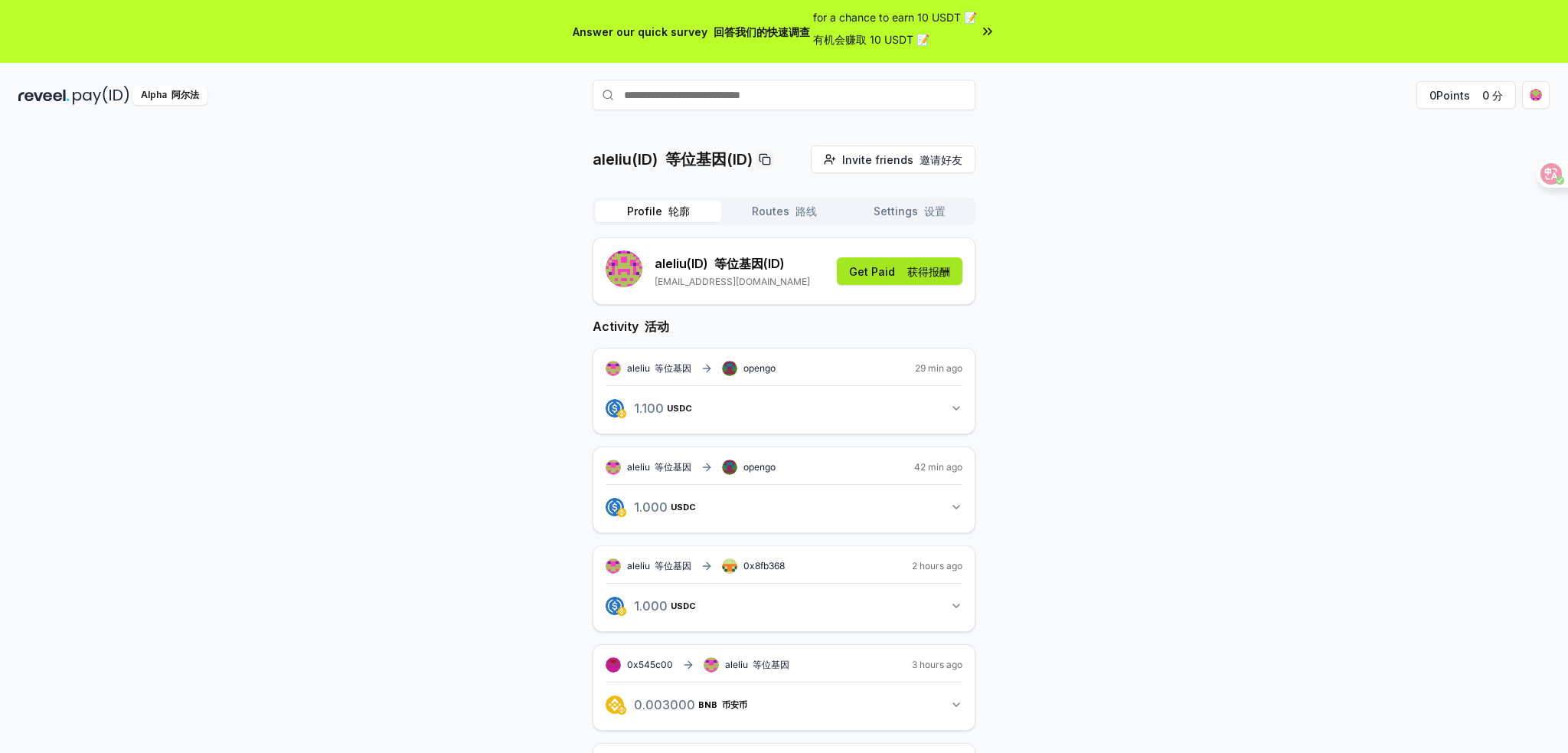
click at [927, 277] on font "获得报酬" at bounding box center [929, 272] width 42 height 13
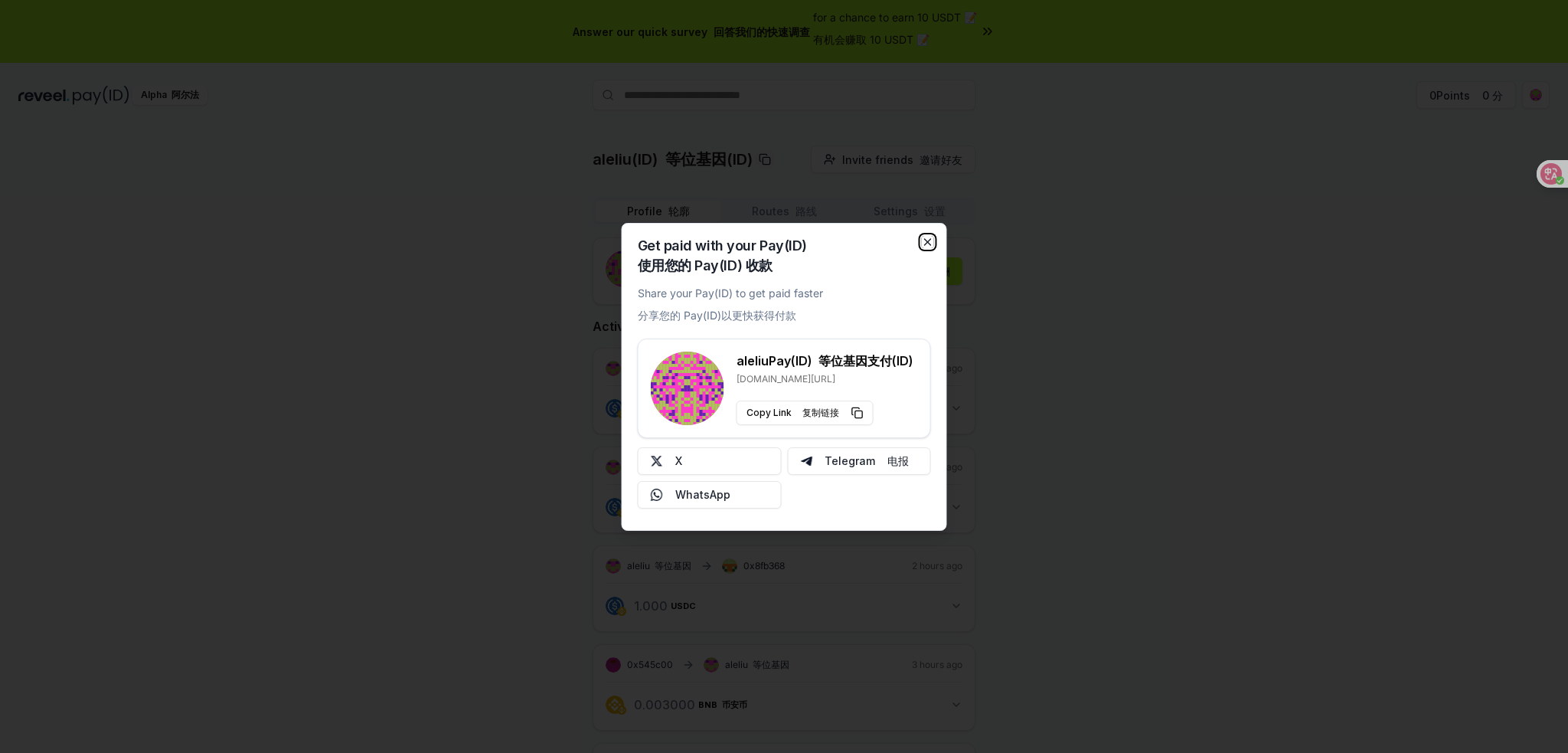
click at [929, 242] on icon "button" at bounding box center [928, 242] width 12 height 12
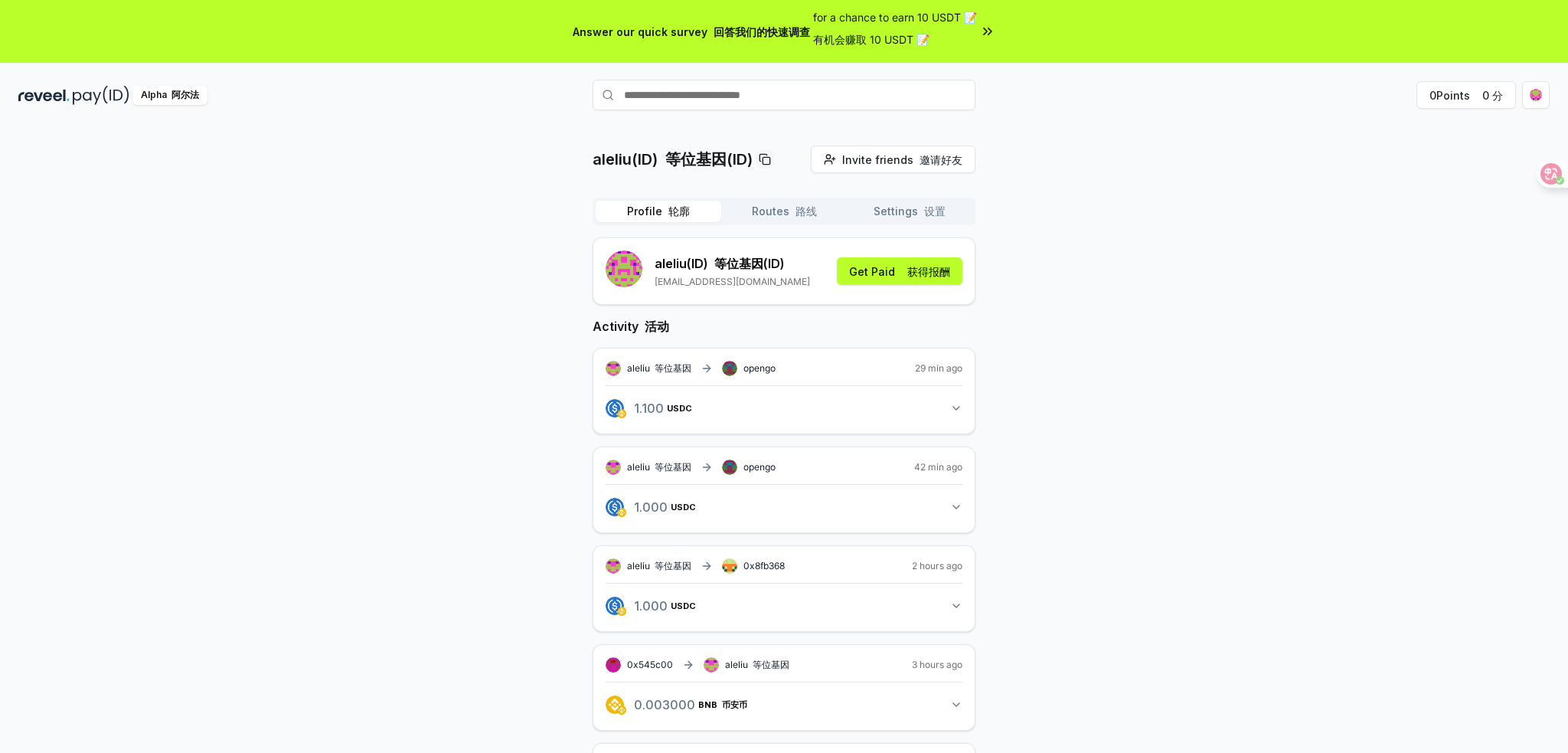
click at [790, 219] on button "Routes 路线" at bounding box center [784, 211] width 126 height 21
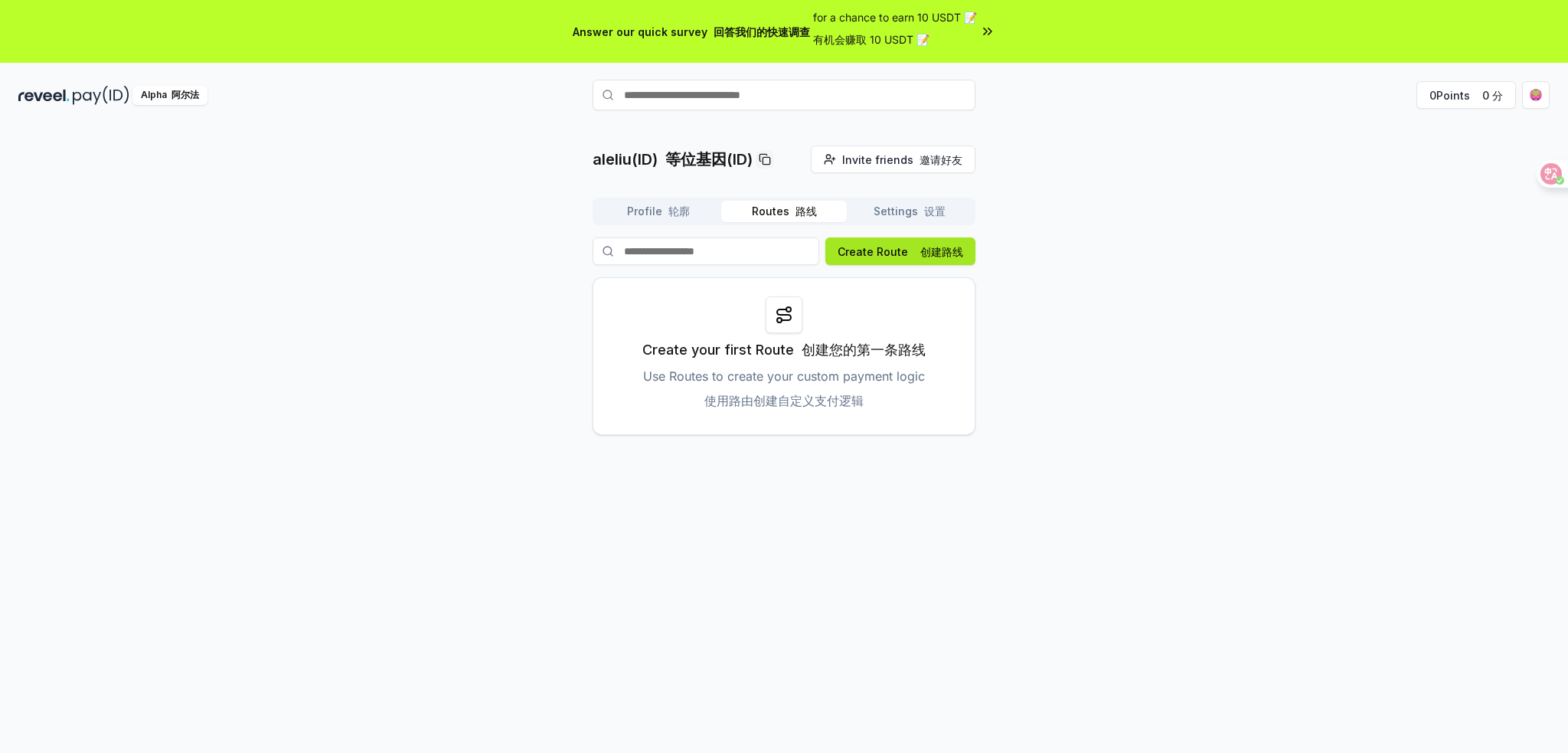
click at [855, 256] on button "Create Route 创建路线" at bounding box center [900, 250] width 150 height 27
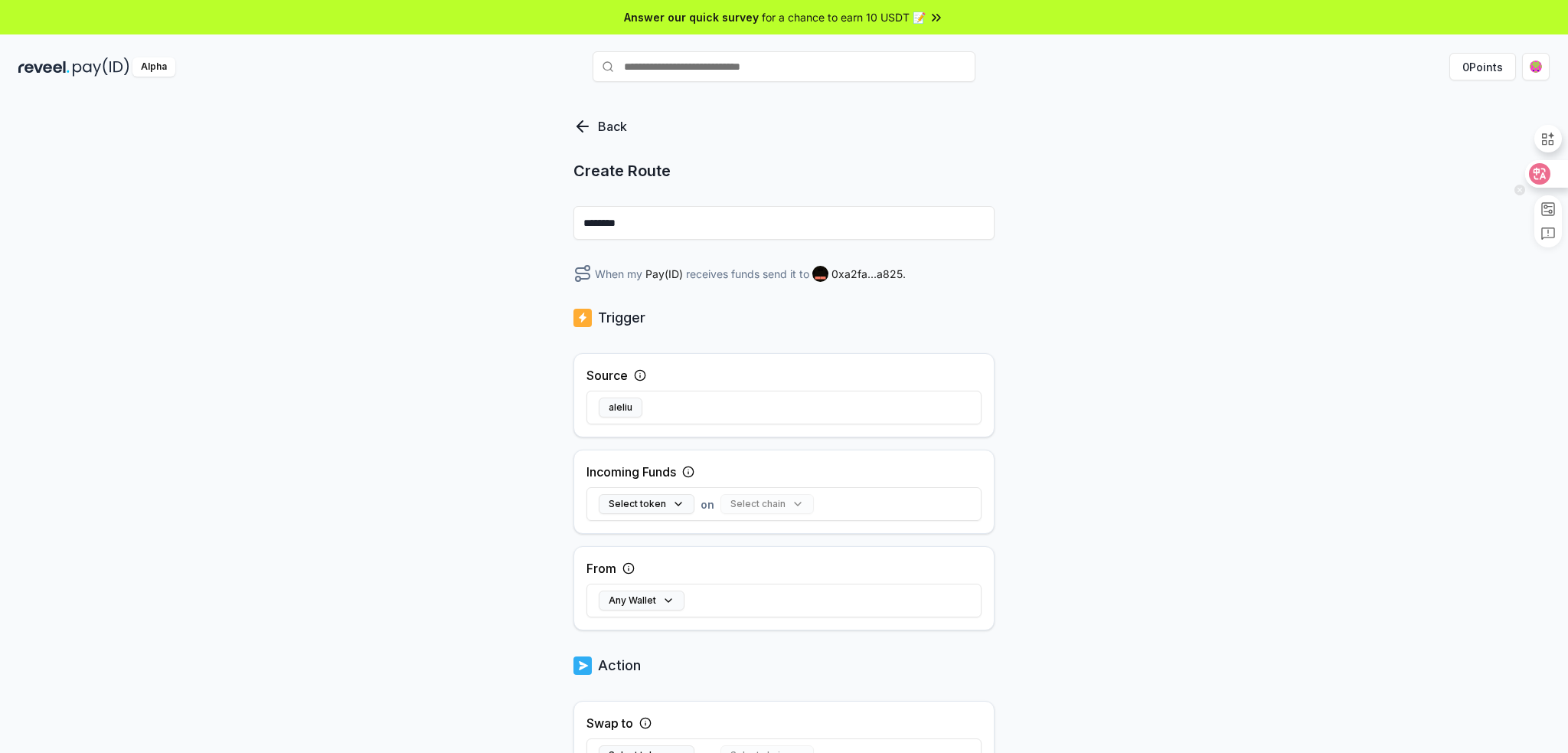
click at [1549, 168] on div at bounding box center [1546, 173] width 42 height 27
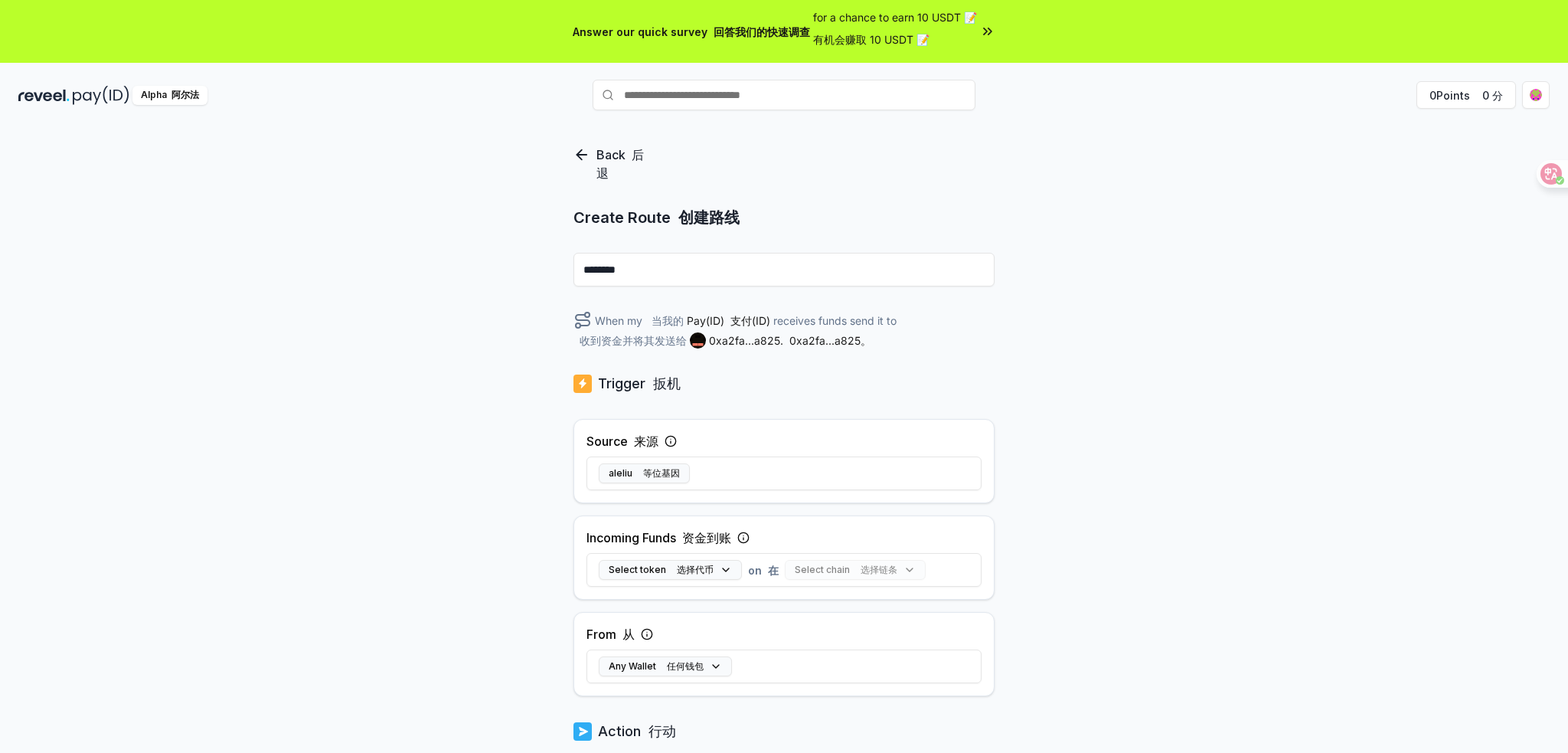
click at [730, 279] on input "********" at bounding box center [784, 270] width 421 height 34
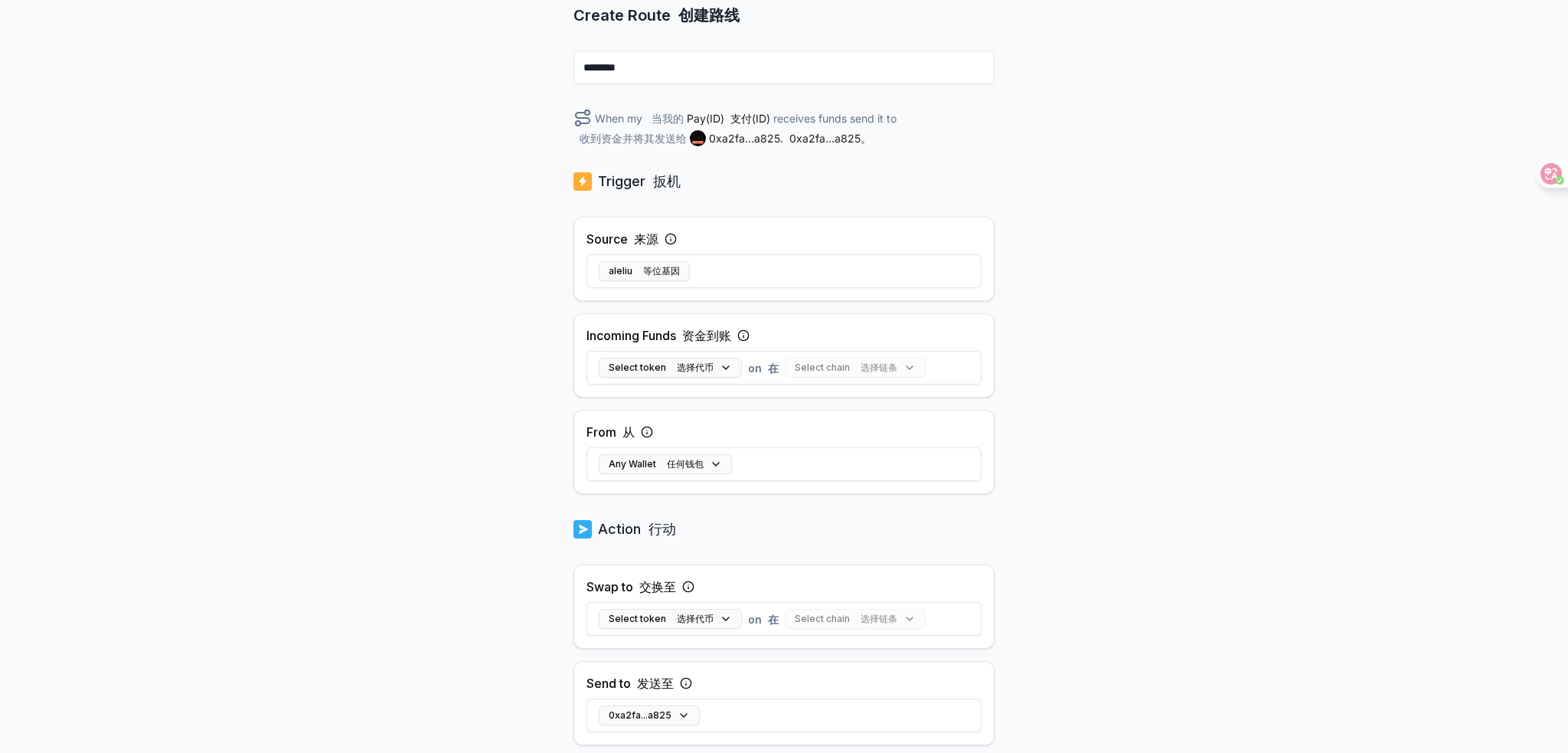
scroll to position [230, 0]
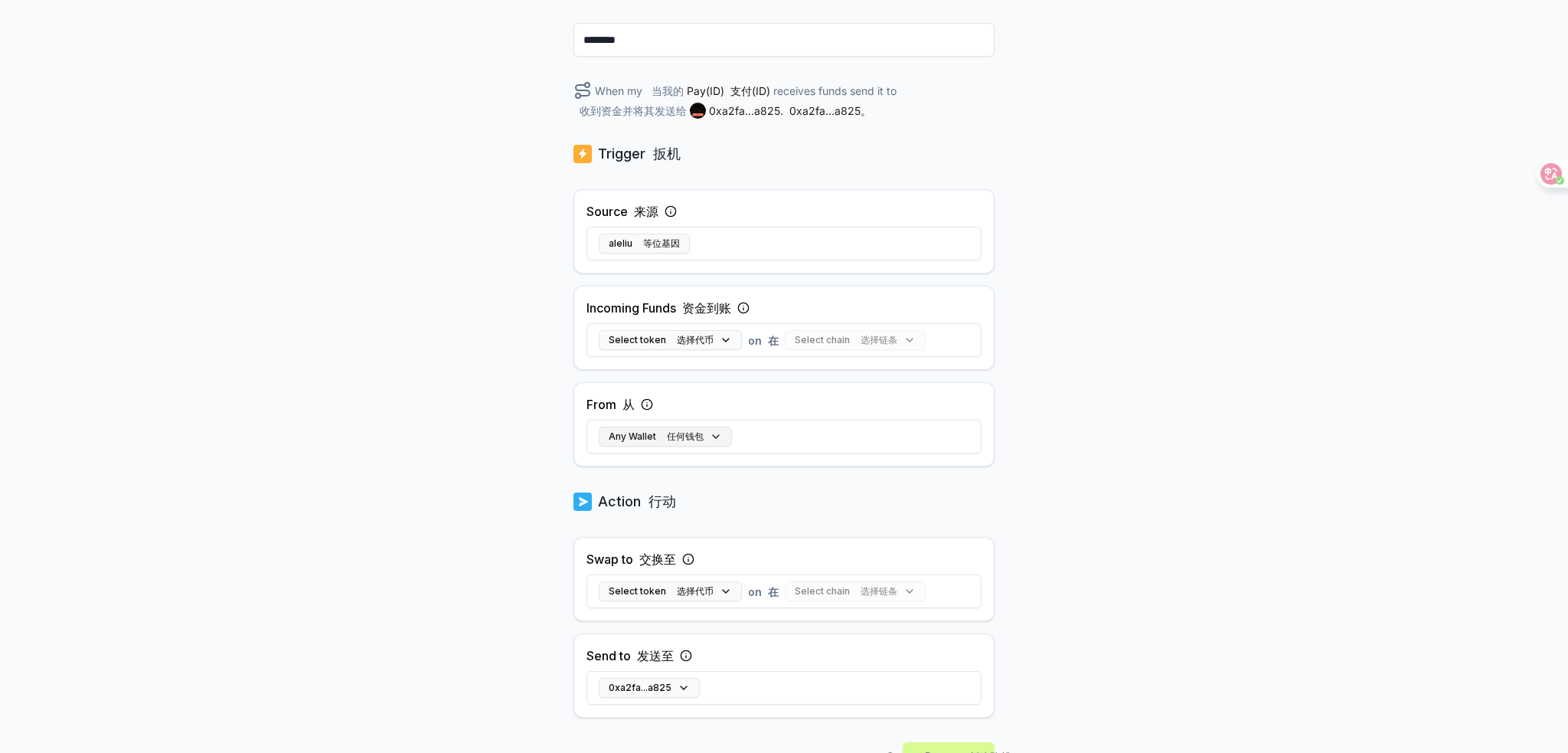
click at [705, 438] on button "Any Wallet 任何钱包" at bounding box center [665, 436] width 134 height 20
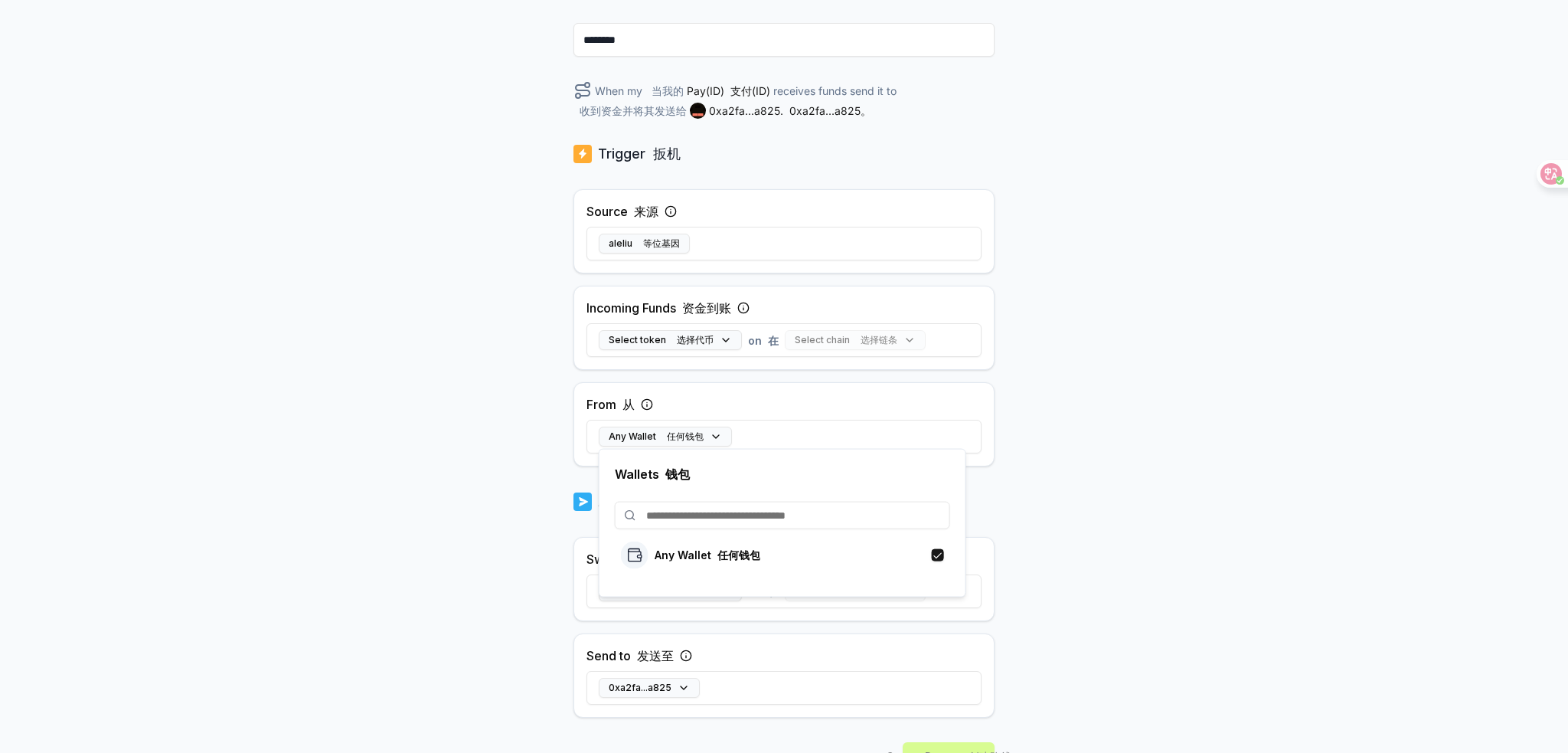
click at [1070, 414] on div "Back 后退 Create Route 创建路线 ******** When my 当我的 Pay(ID) 支付(ID) receives funds se…" at bounding box center [784, 240] width 1568 height 711
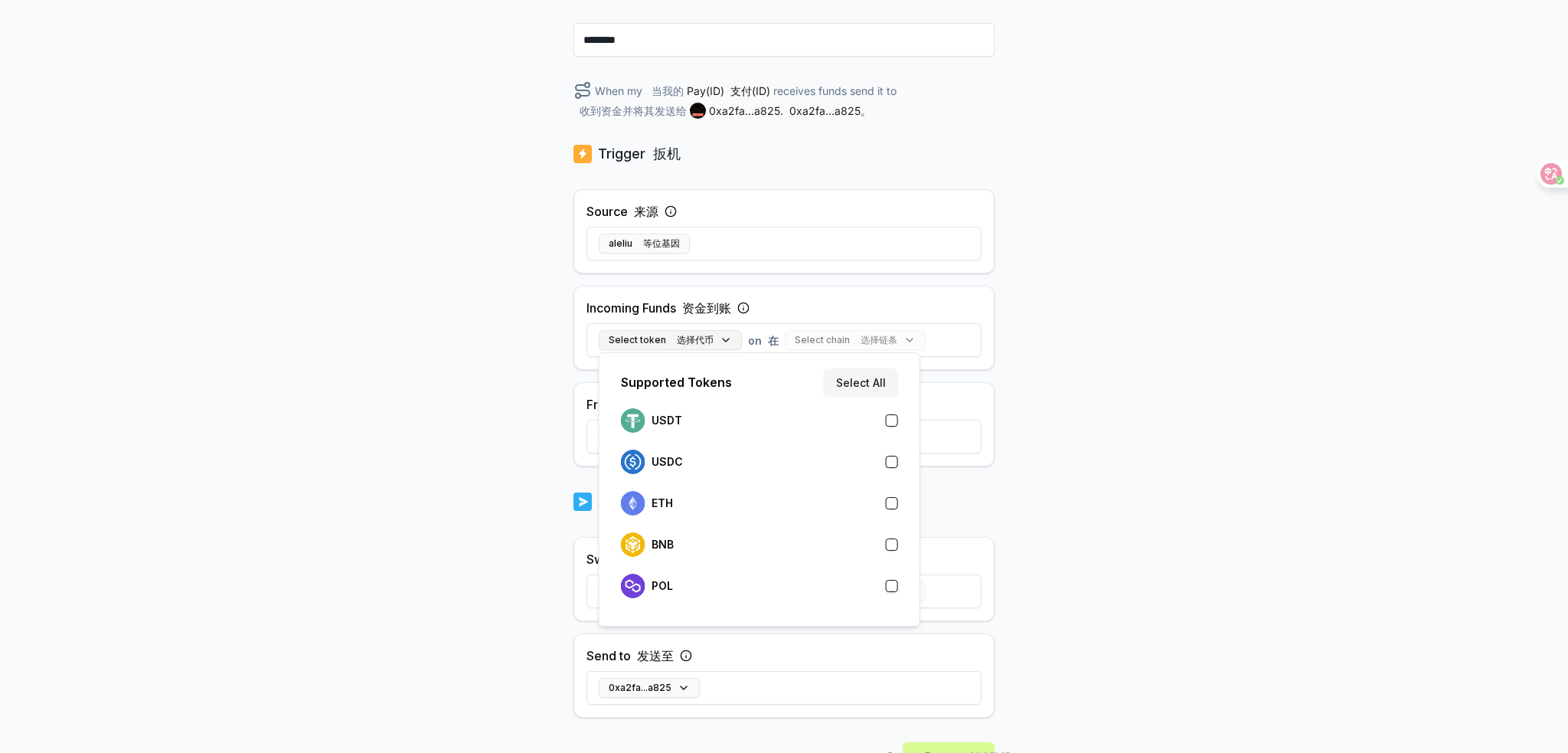
click at [718, 345] on button "Select token 选择代币" at bounding box center [670, 340] width 143 height 20
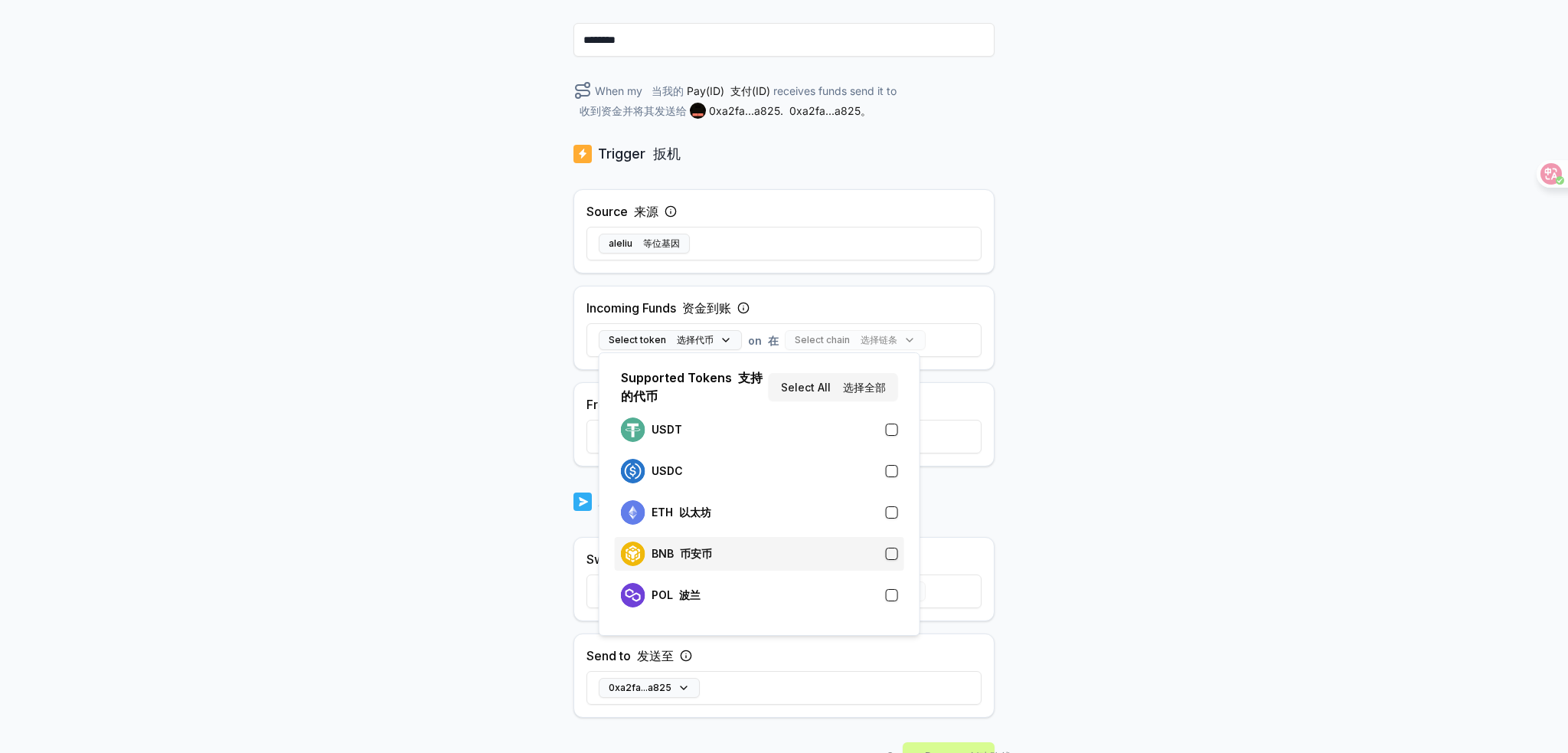
click at [868, 559] on div "BNB 币安币" at bounding box center [759, 554] width 277 height 25
click at [1035, 376] on div "Back 后退 Create Route 创建路线 ******** When my 当我的 Pay(ID) 支付(ID) receives 接收 BNB 币…" at bounding box center [784, 240] width 1568 height 711
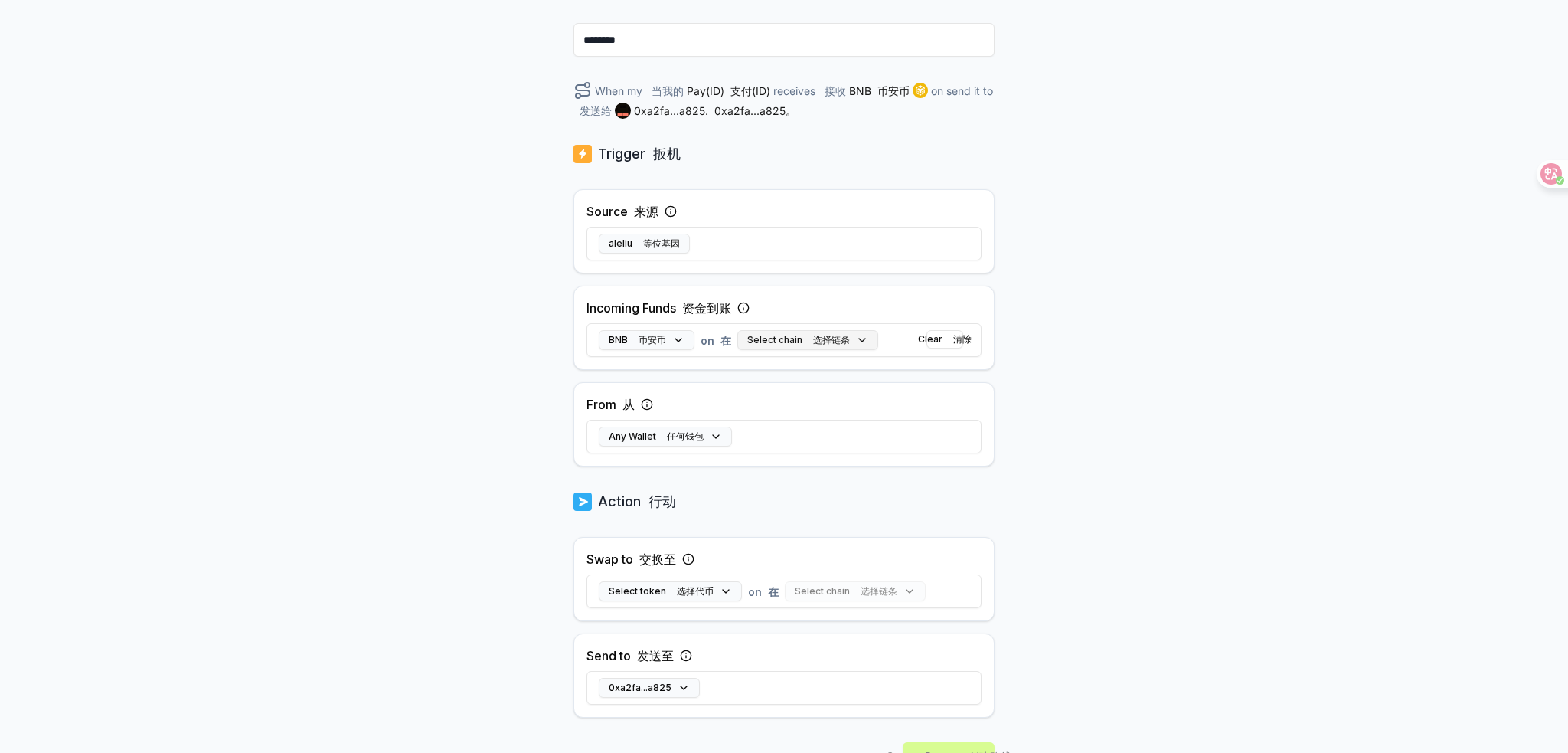
click at [862, 339] on button "Select chain 选择链条" at bounding box center [807, 340] width 141 height 20
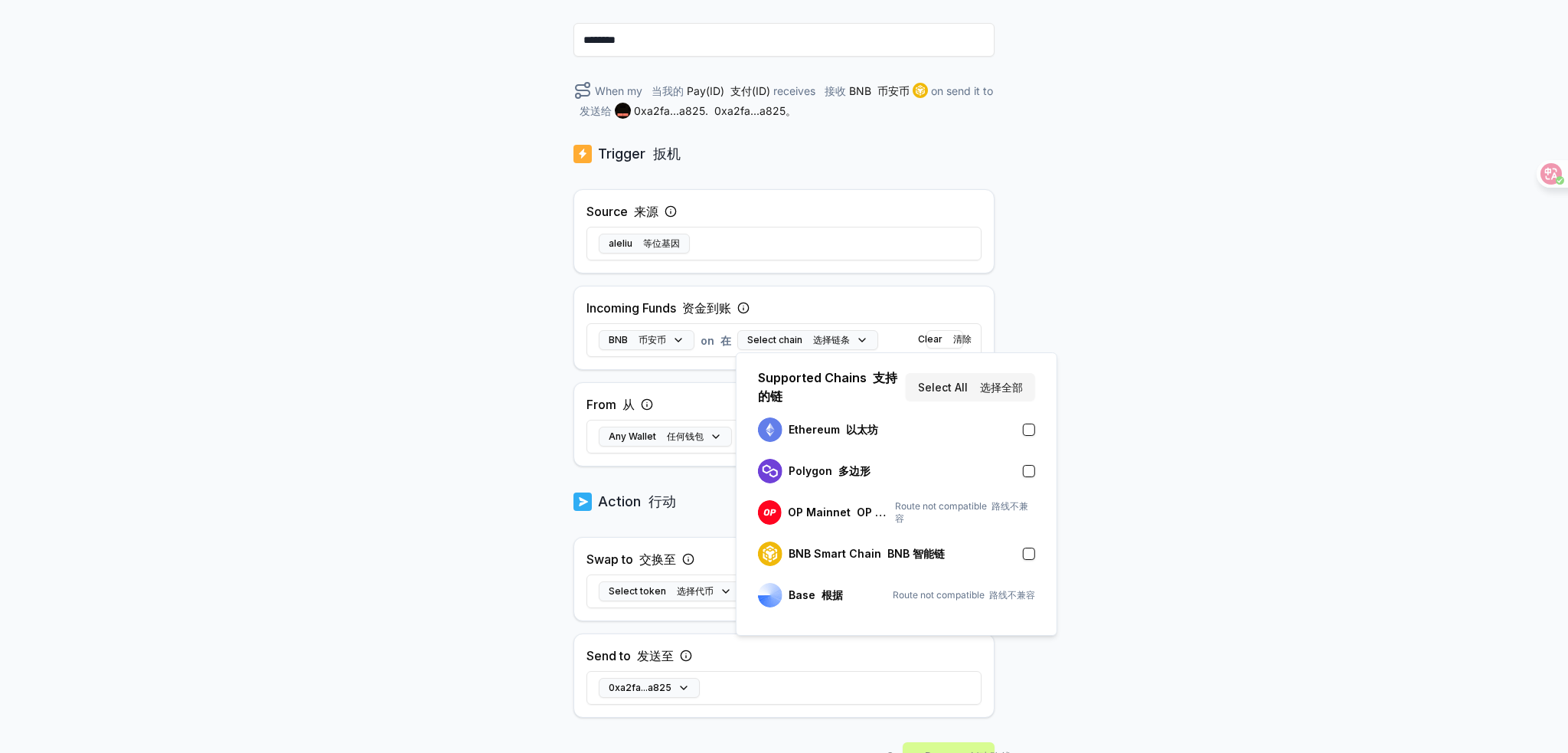
click at [1029, 558] on button "button" at bounding box center [1029, 554] width 12 height 12
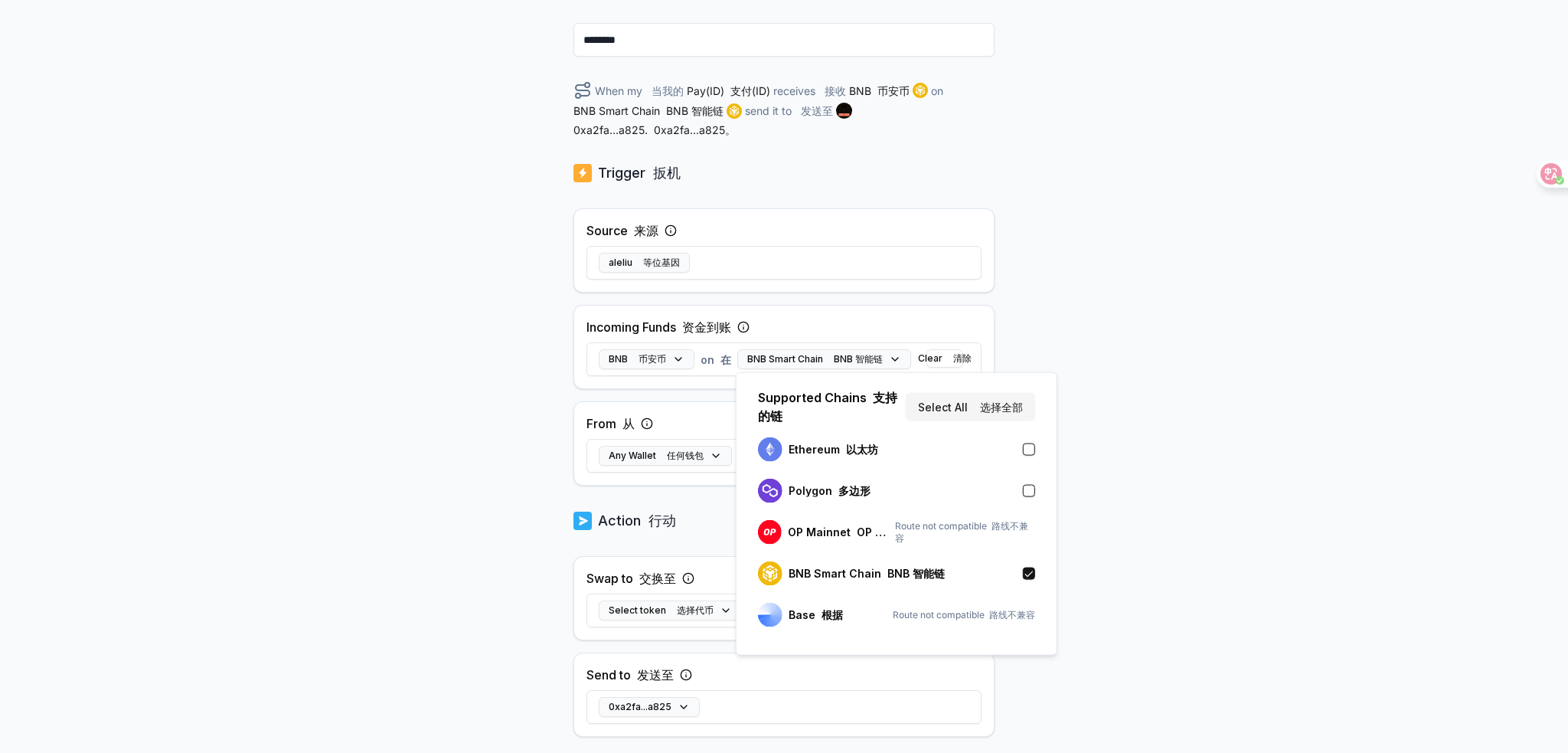
click at [1072, 522] on div "Back 后退 Create Route 创建路线 ******** When my 当我的 Pay(ID) 支付(ID) receives 接收 BNB 币…" at bounding box center [784, 240] width 1568 height 711
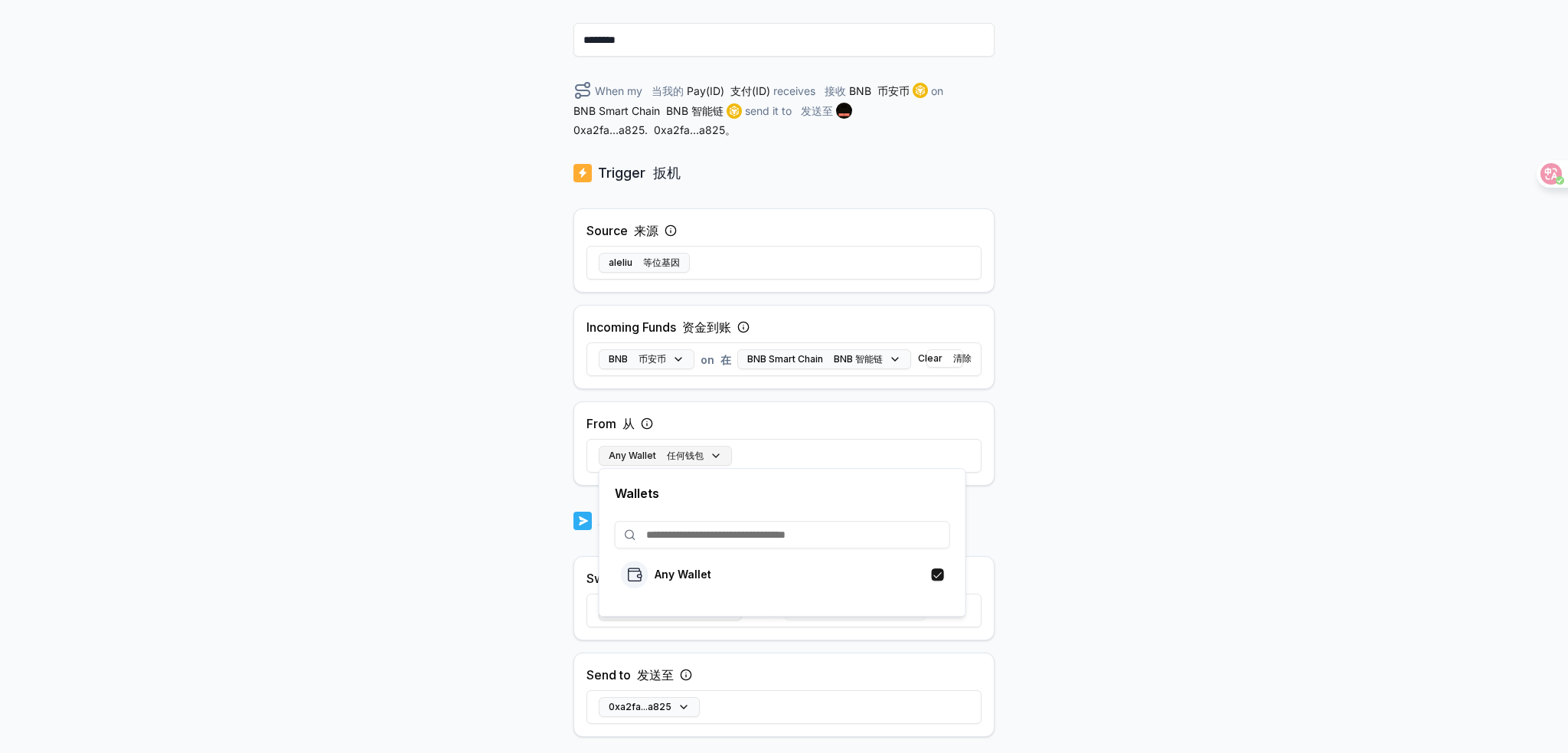
click at [700, 456] on font "任何钱包" at bounding box center [685, 455] width 37 height 12
click at [1084, 511] on div "Back 后退 Create Route 创建路线 ******** When my 当我的 Pay(ID) 支付(ID) receives 接收 BNB 币…" at bounding box center [784, 240] width 1568 height 711
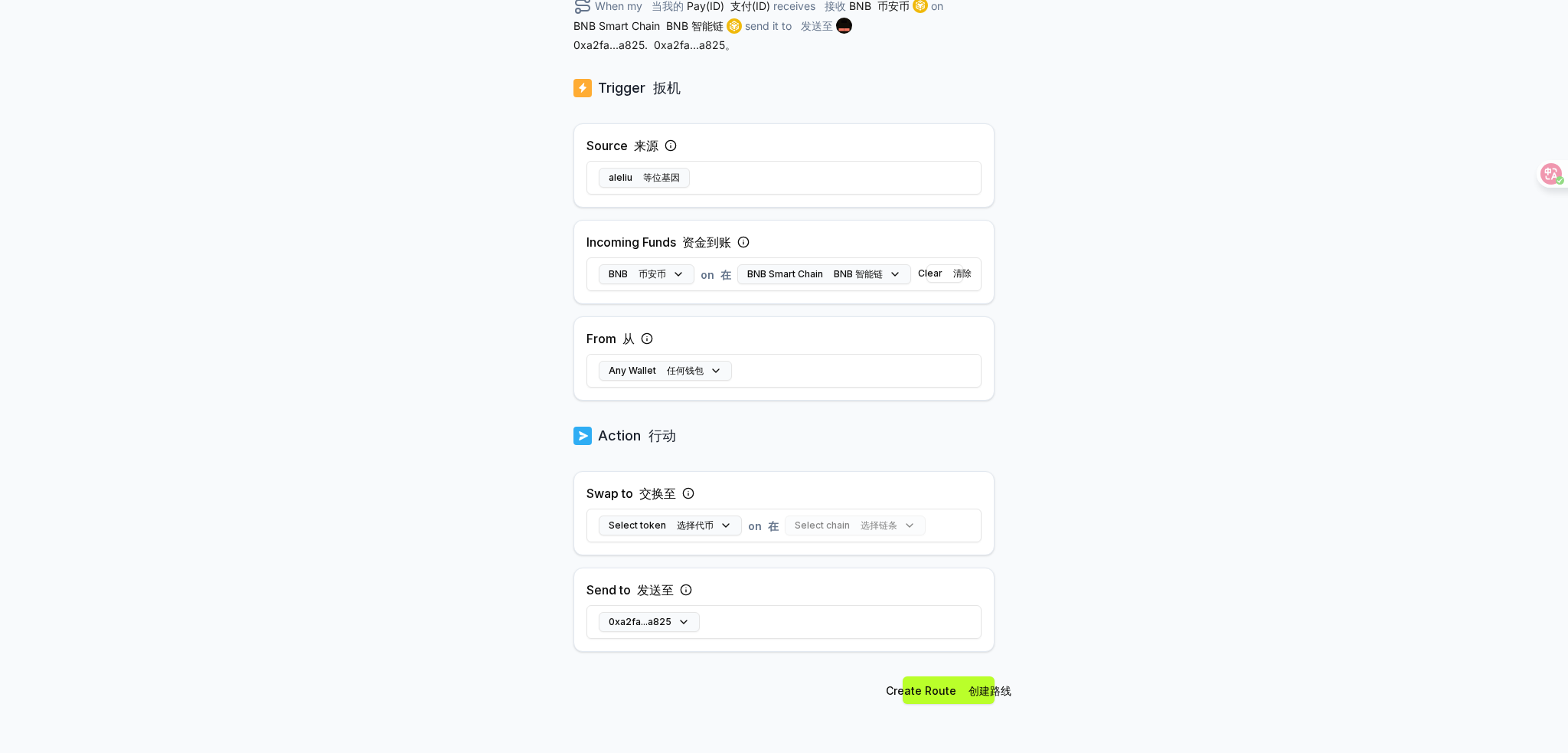
scroll to position [318, 0]
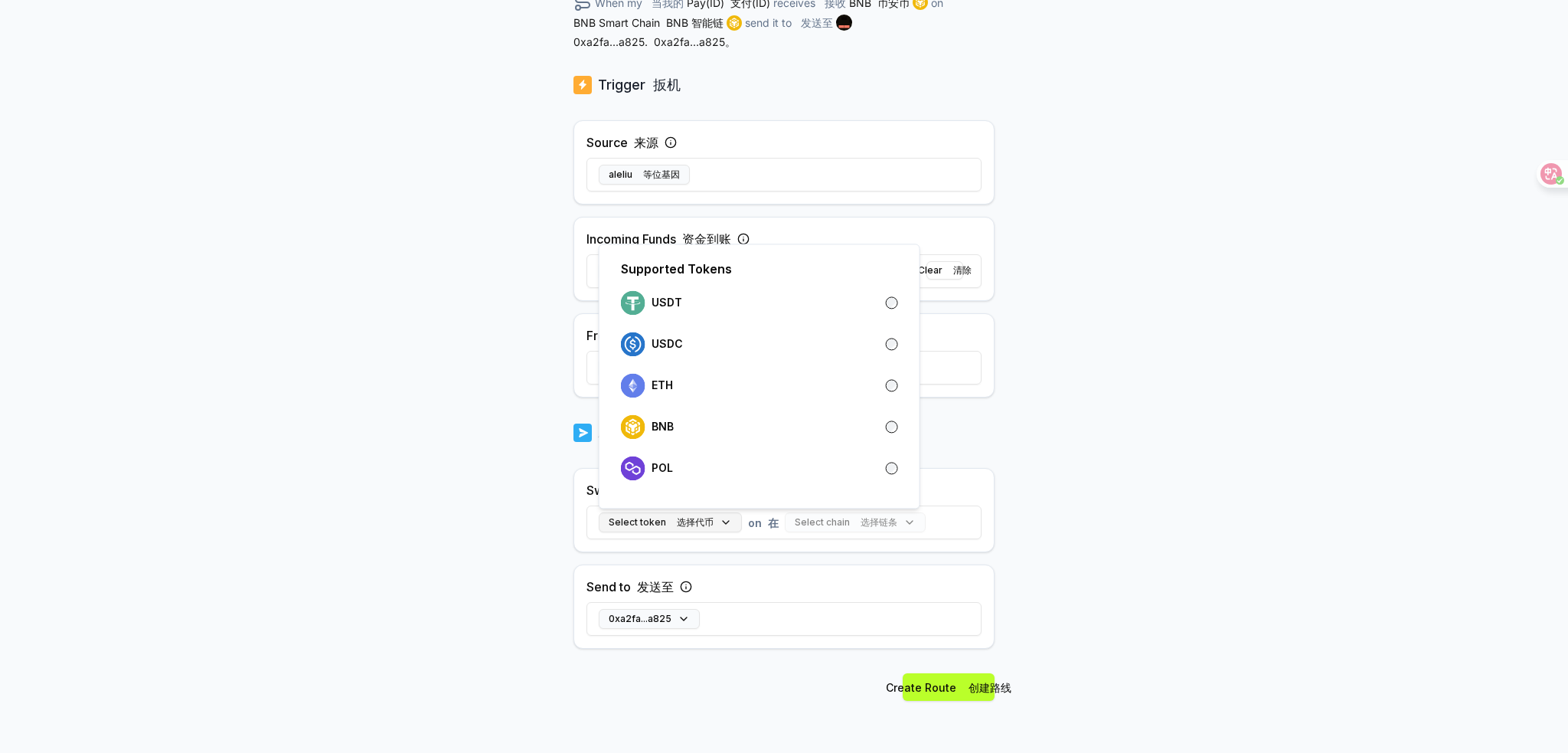
click at [710, 522] on button "Select token 选择代币" at bounding box center [670, 522] width 143 height 20
click at [769, 340] on div "USDC" at bounding box center [759, 344] width 277 height 25
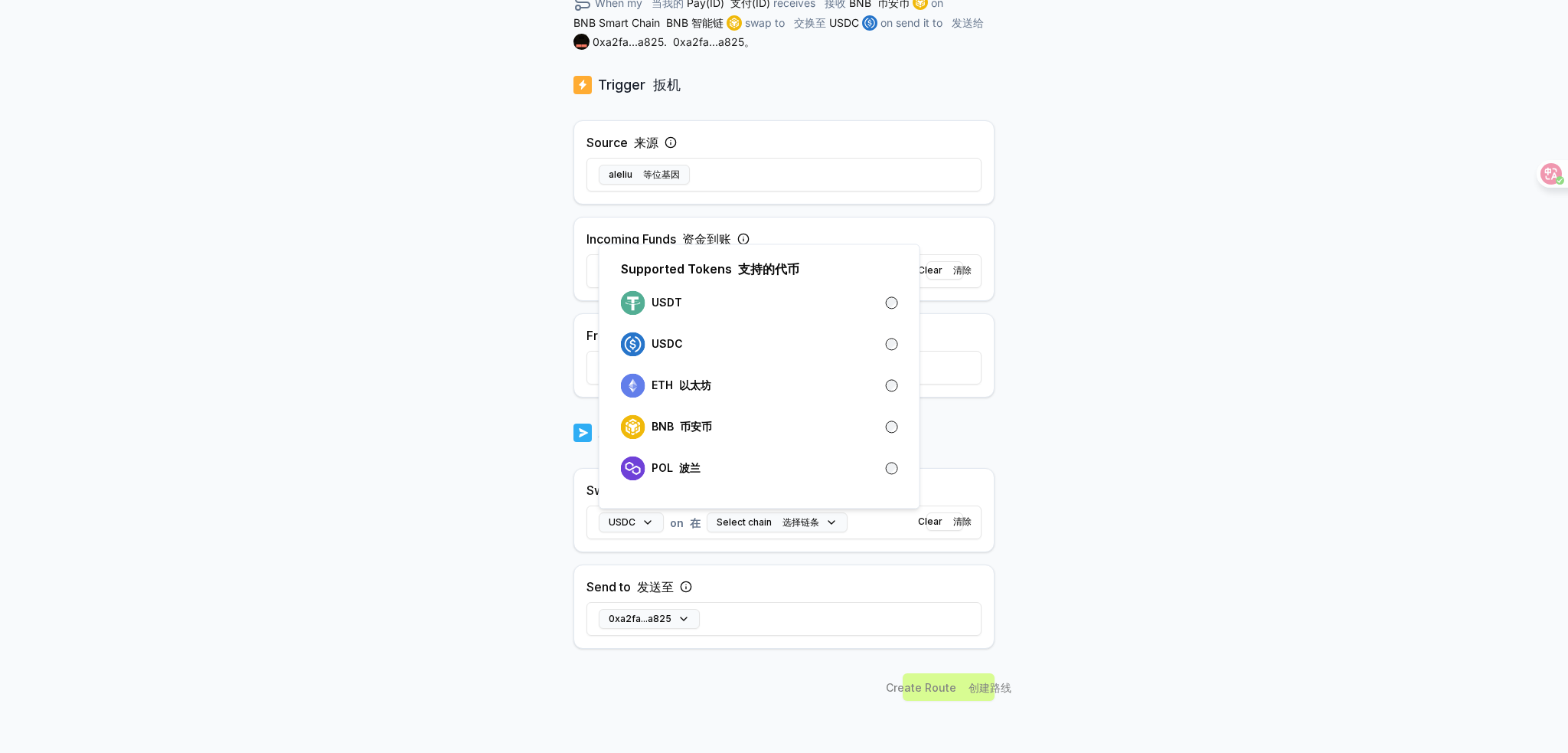
click at [1057, 480] on div "Back 后退 Create Route 创建路线 ******** When my 当我的 Pay(ID) 支付(ID) receives 接收 BNB 币…" at bounding box center [784, 152] width 1568 height 711
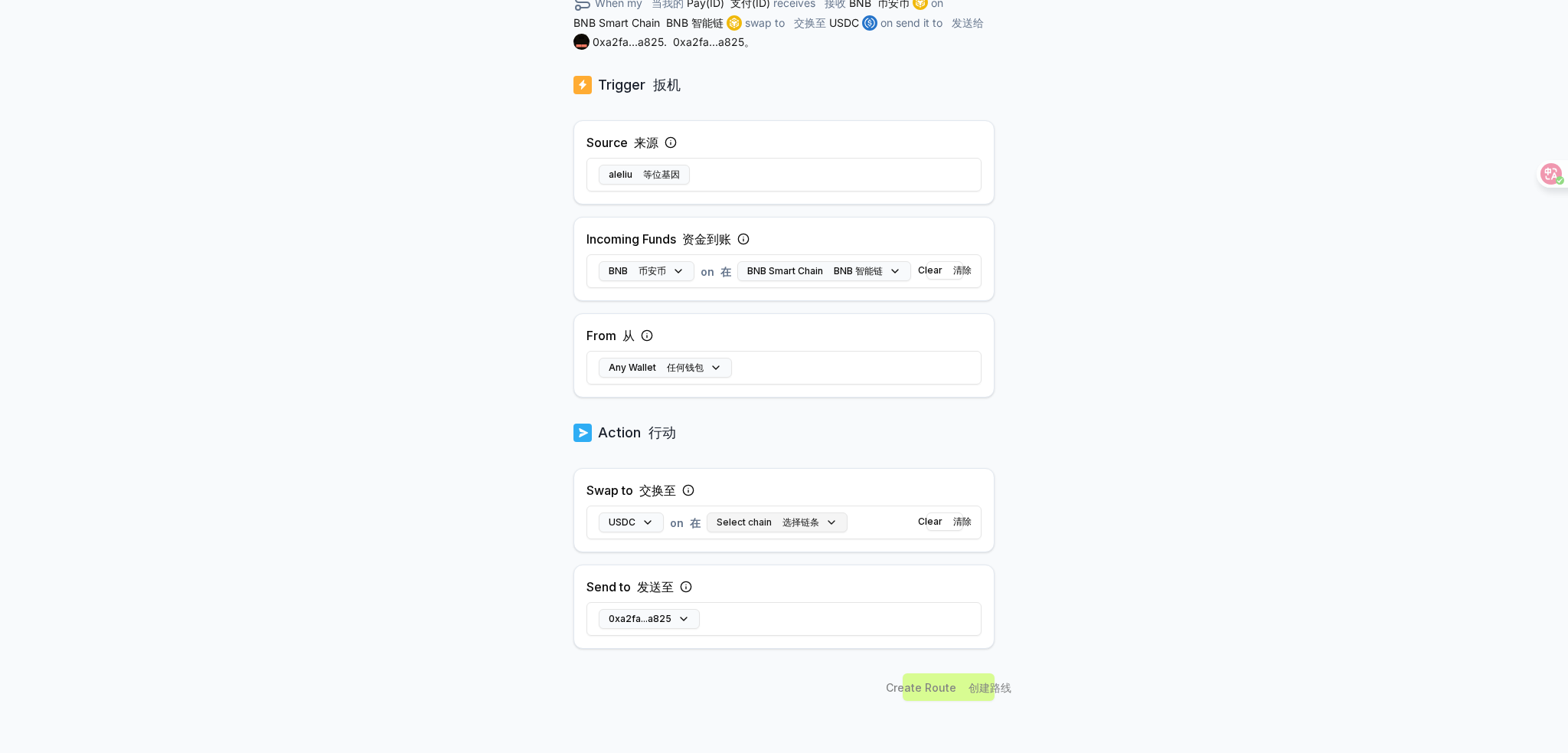
click at [812, 519] on font "选择链条" at bounding box center [801, 522] width 37 height 12
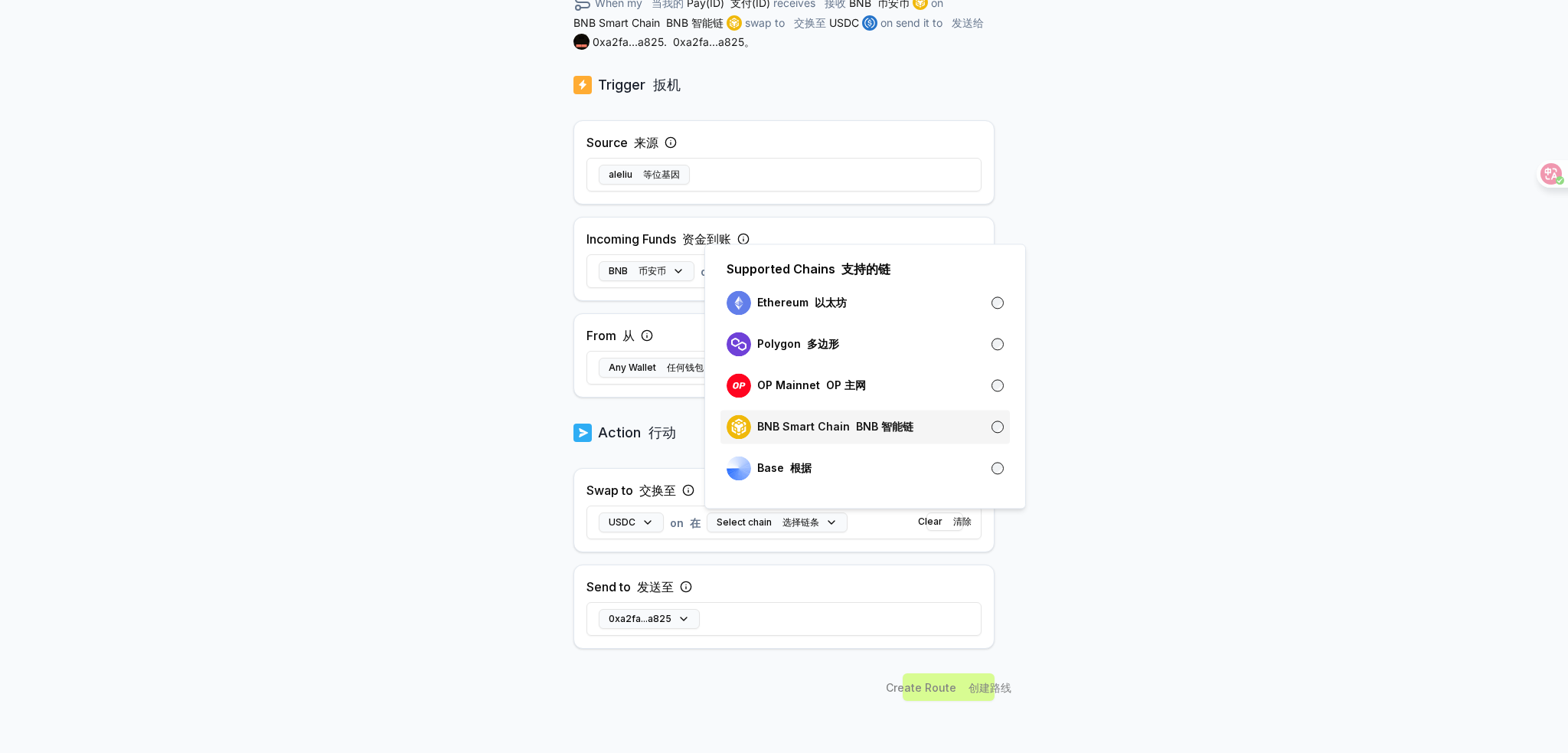
click at [990, 429] on div "BNB Smart Chain BNB 智能链" at bounding box center [865, 426] width 277 height 25
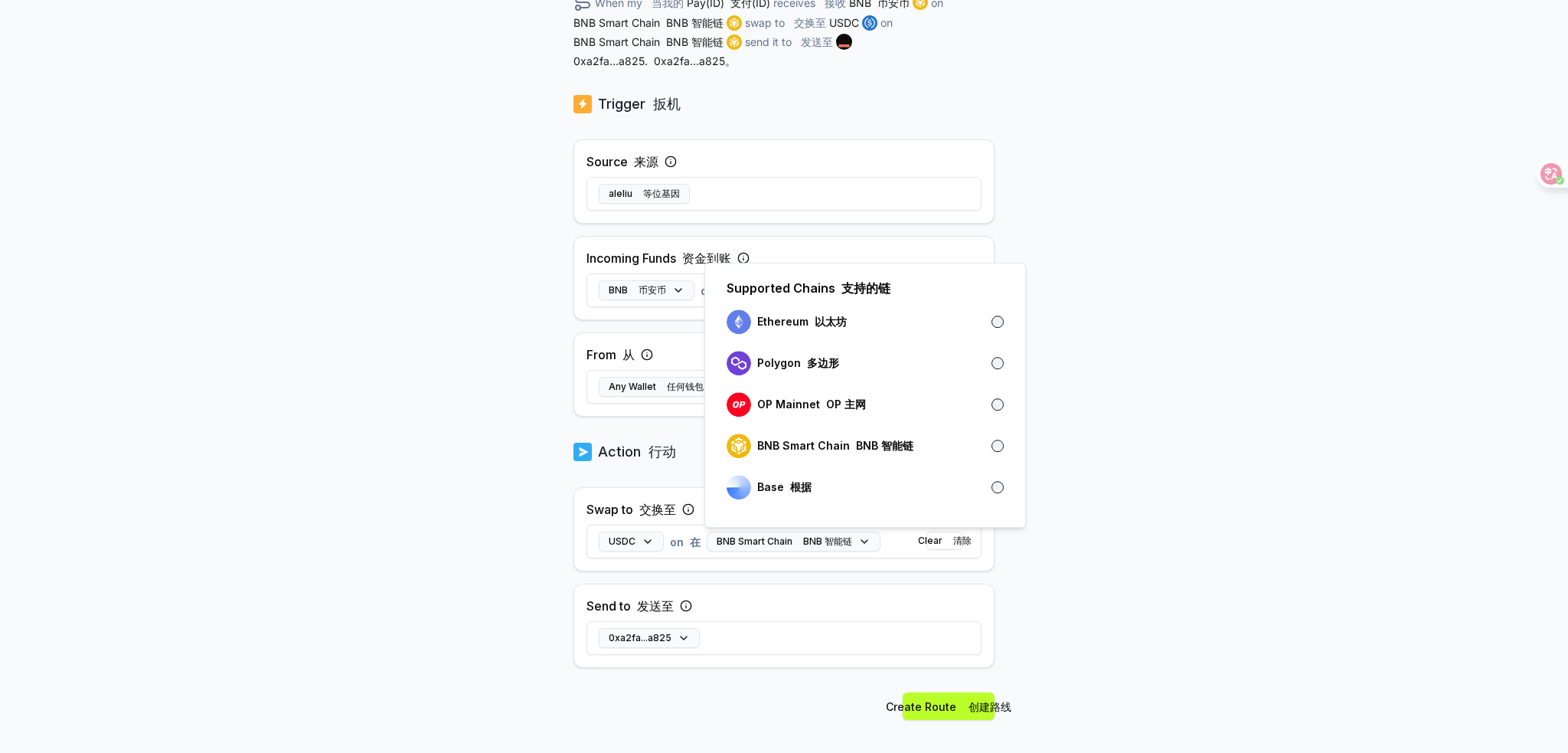
click at [1019, 587] on body "Answer our quick survey 回答我们的快速调查 for a chance to earn 10 USDT 📝 有机会赚取 10 USDT …" at bounding box center [784, 376] width 1568 height 753
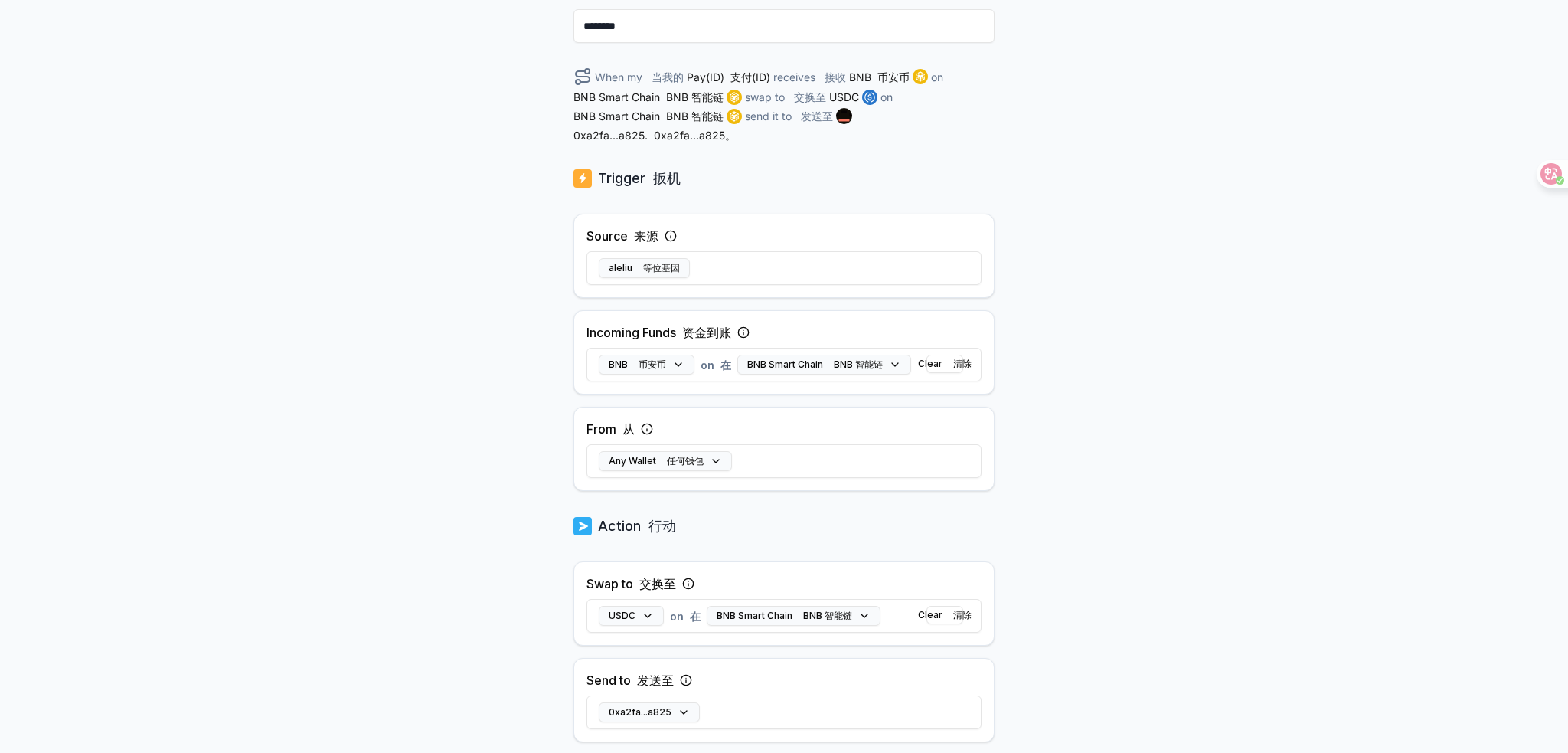
scroll to position [184, 0]
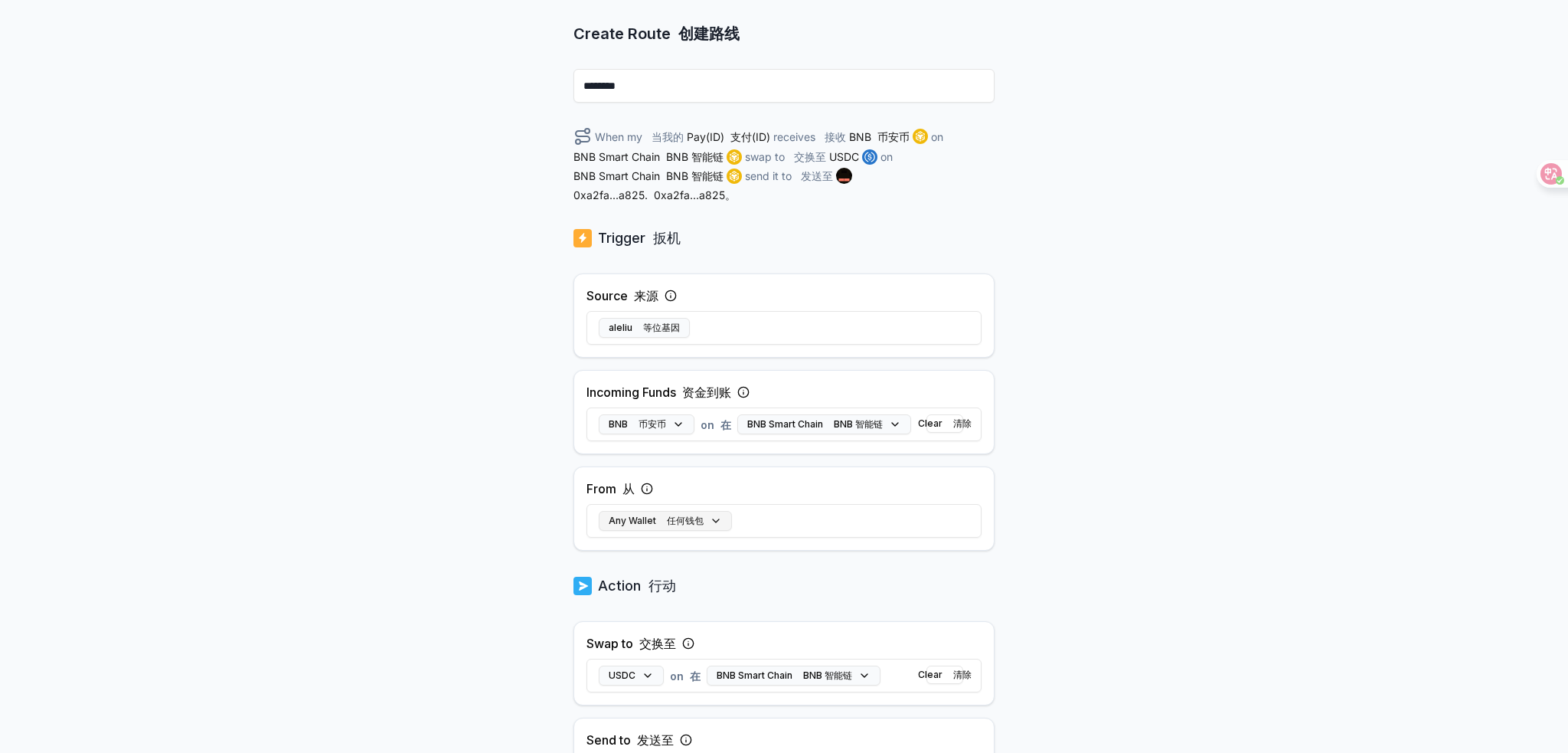
click at [703, 517] on button "Any Wallet 任何钱包" at bounding box center [665, 520] width 134 height 20
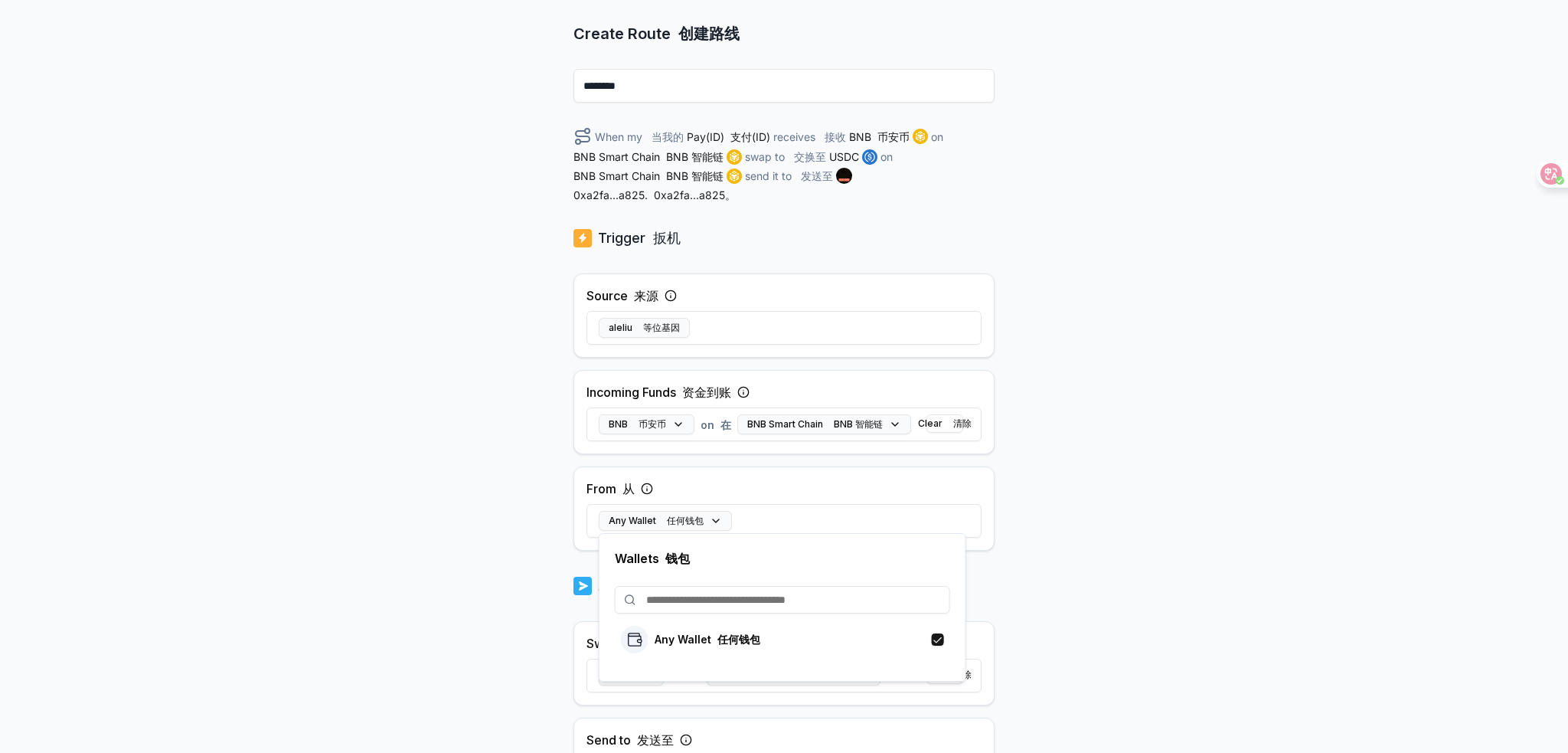
click at [692, 602] on input at bounding box center [782, 599] width 335 height 27
paste input "**********"
type input "**********"
click at [946, 686] on button "button" at bounding box center [952, 684] width 12 height 12
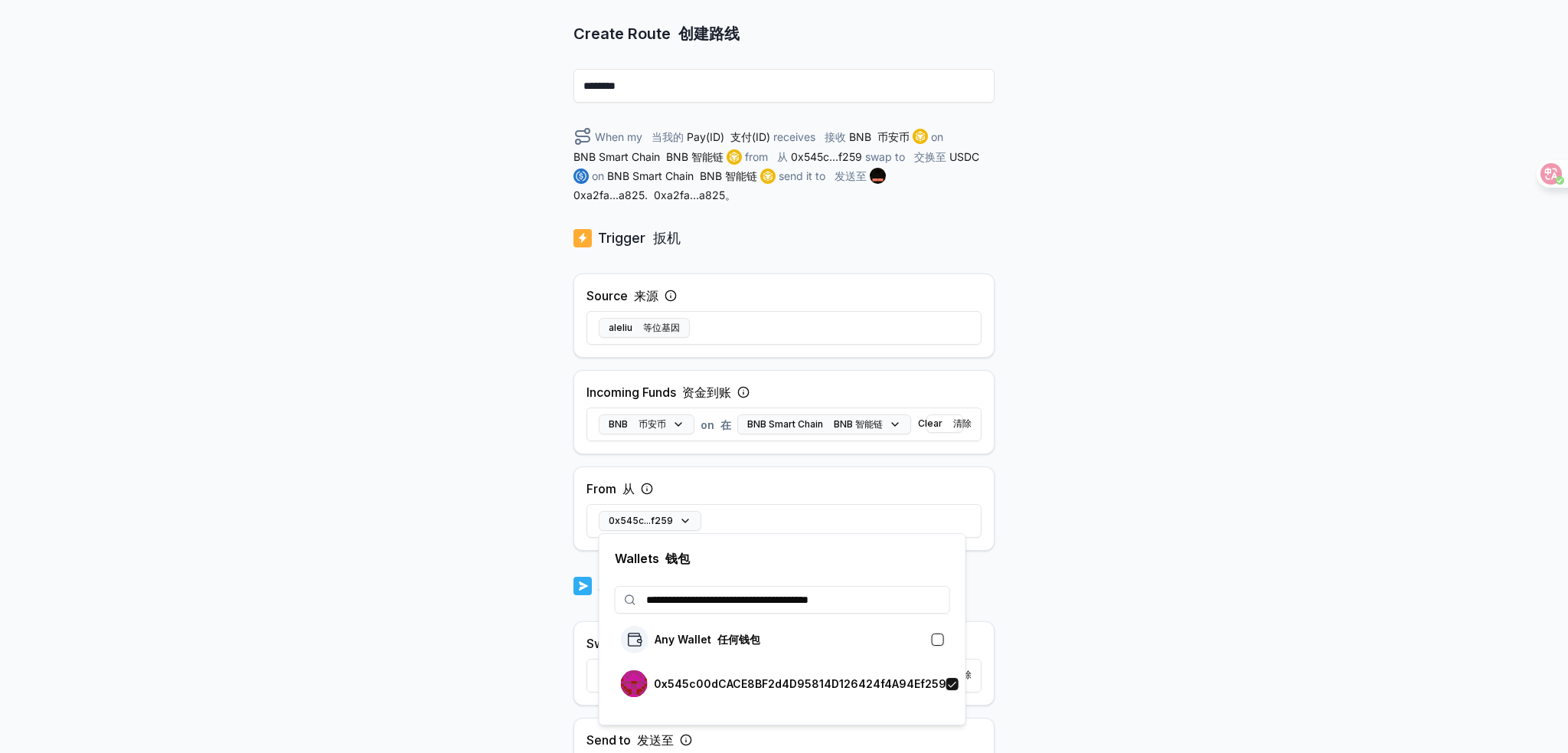
click at [935, 642] on button "button" at bounding box center [938, 640] width 12 height 12
click at [1087, 641] on div "Back 后退 Create Route 创建路线 ******** When my 当我的 Pay(ID) 支付(ID) receives 接收 BNB 币…" at bounding box center [784, 286] width 1568 height 711
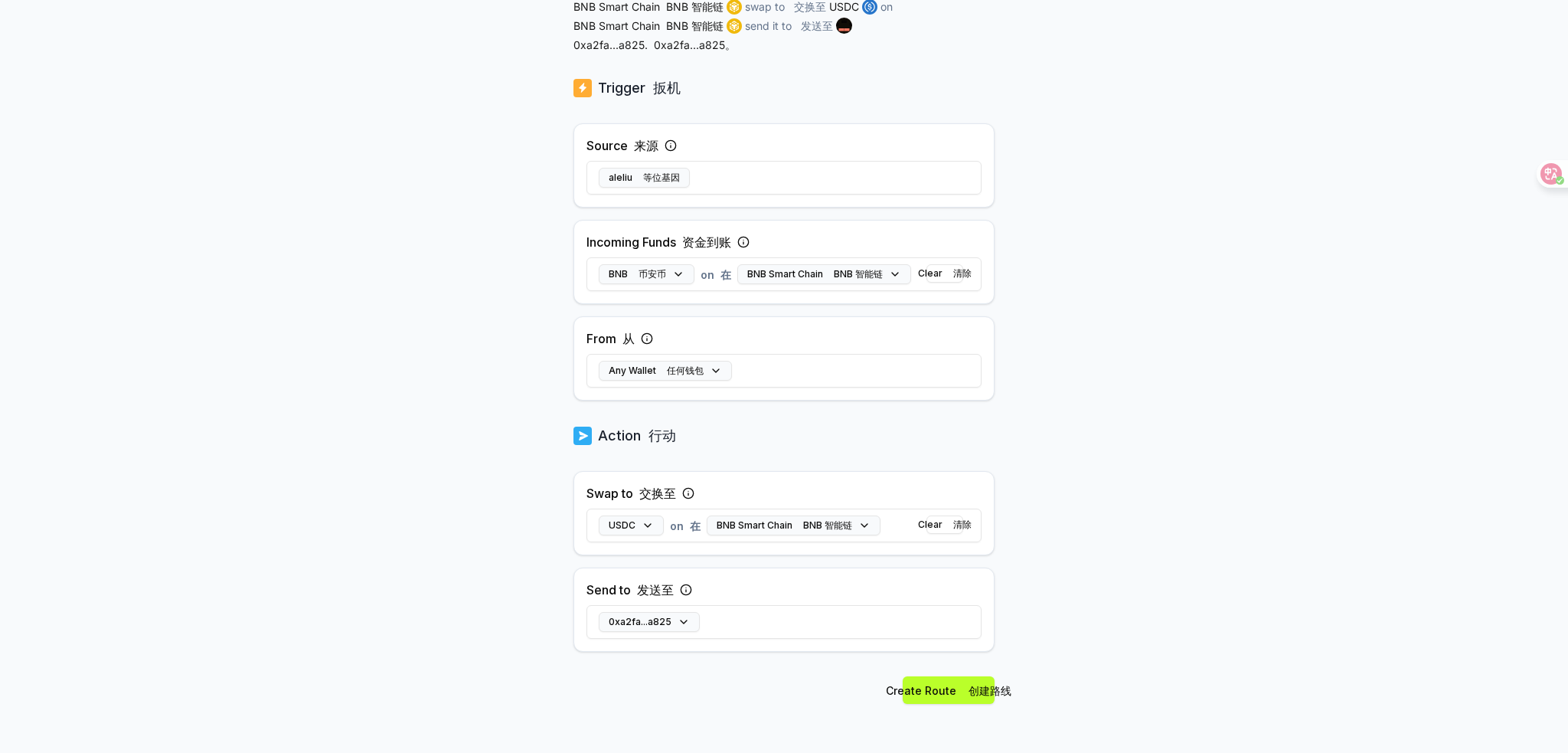
scroll to position [337, 0]
click at [973, 687] on font "创建路线" at bounding box center [990, 688] width 42 height 13
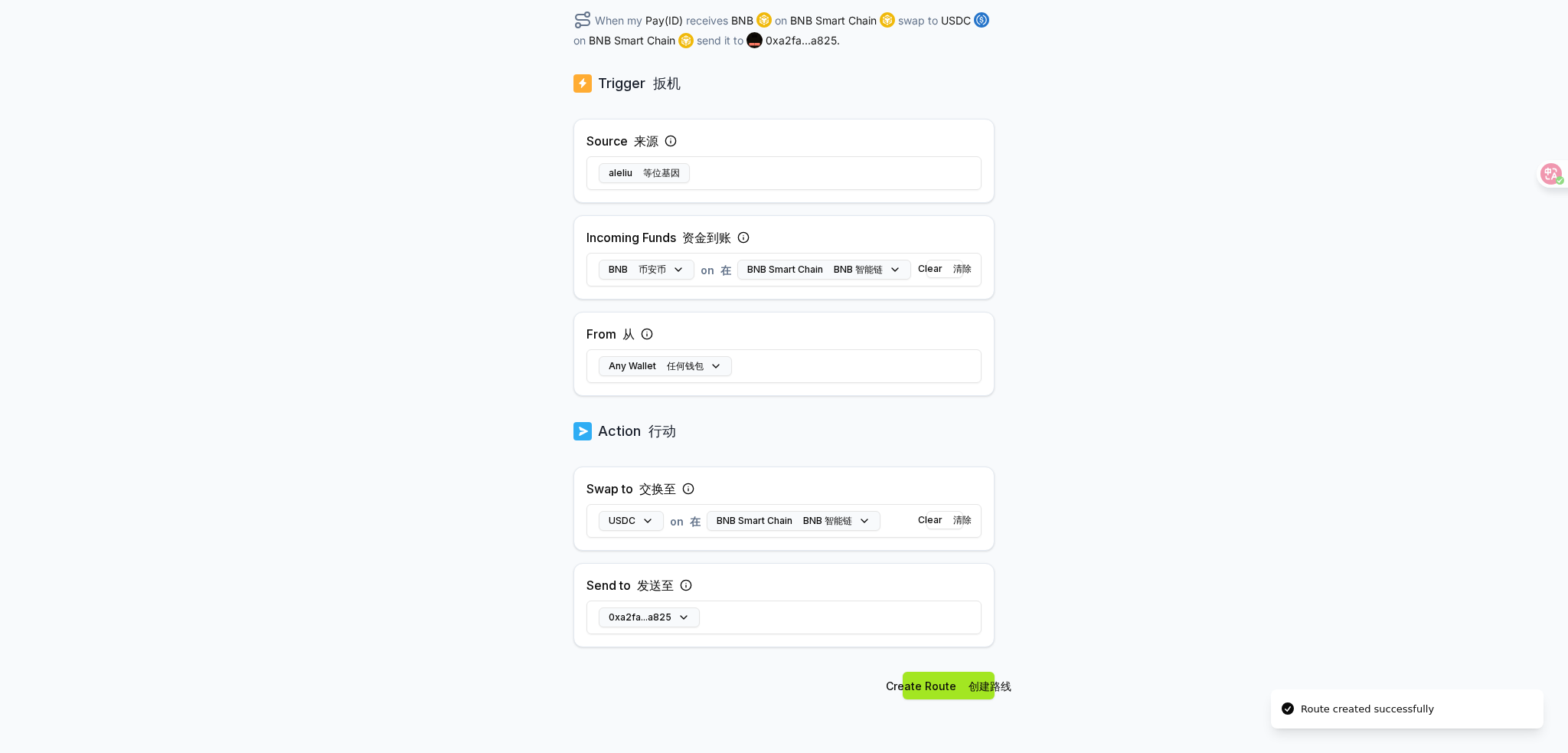
scroll to position [298, 0]
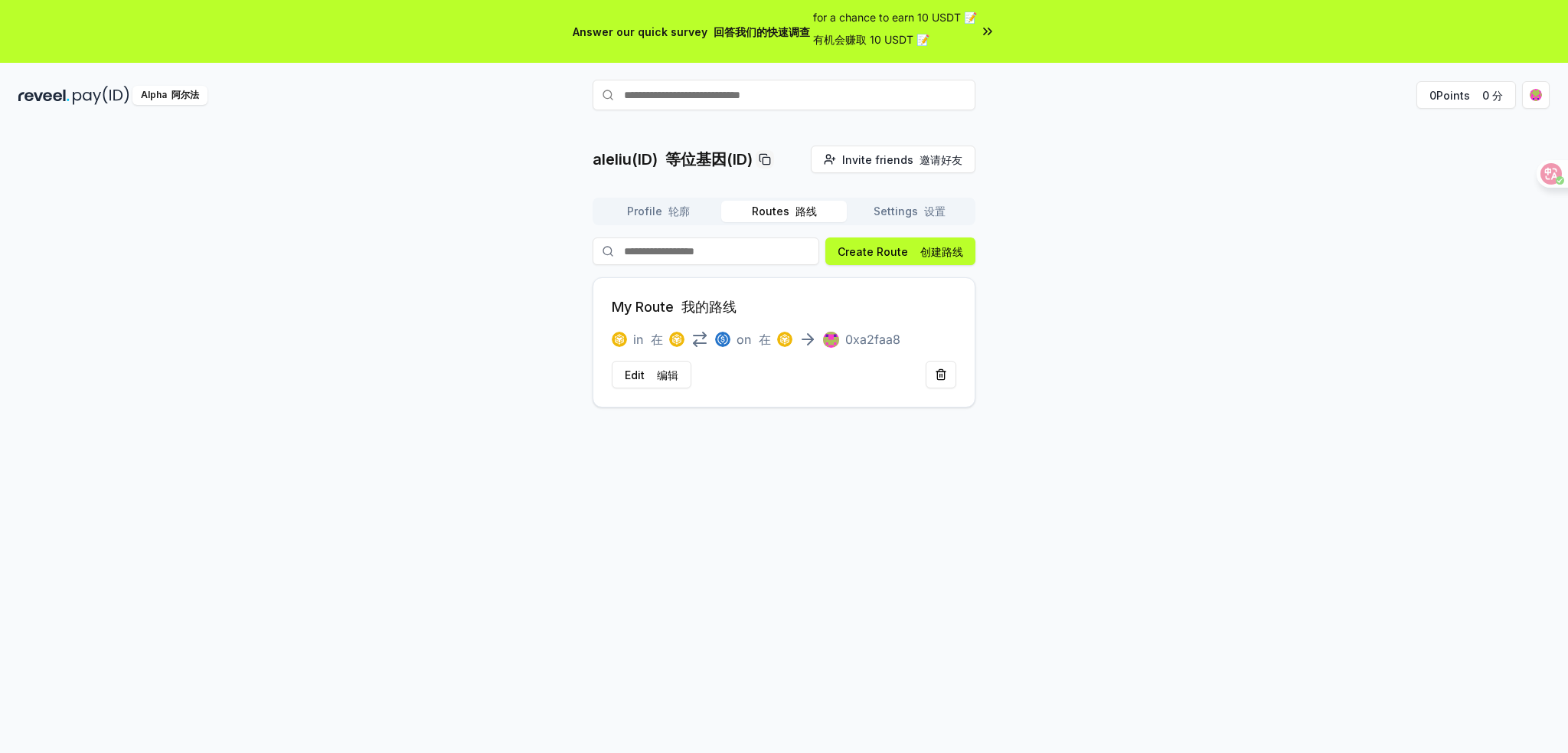
click at [1238, 137] on div "aleliu(ID) 等位基因(ID) Invite friends 邀请好友 Invite Profile 轮廓 Routes 路线 Settings 设置…" at bounding box center [784, 470] width 1568 height 711
click at [934, 211] on font "设置" at bounding box center [935, 211] width 21 height 13
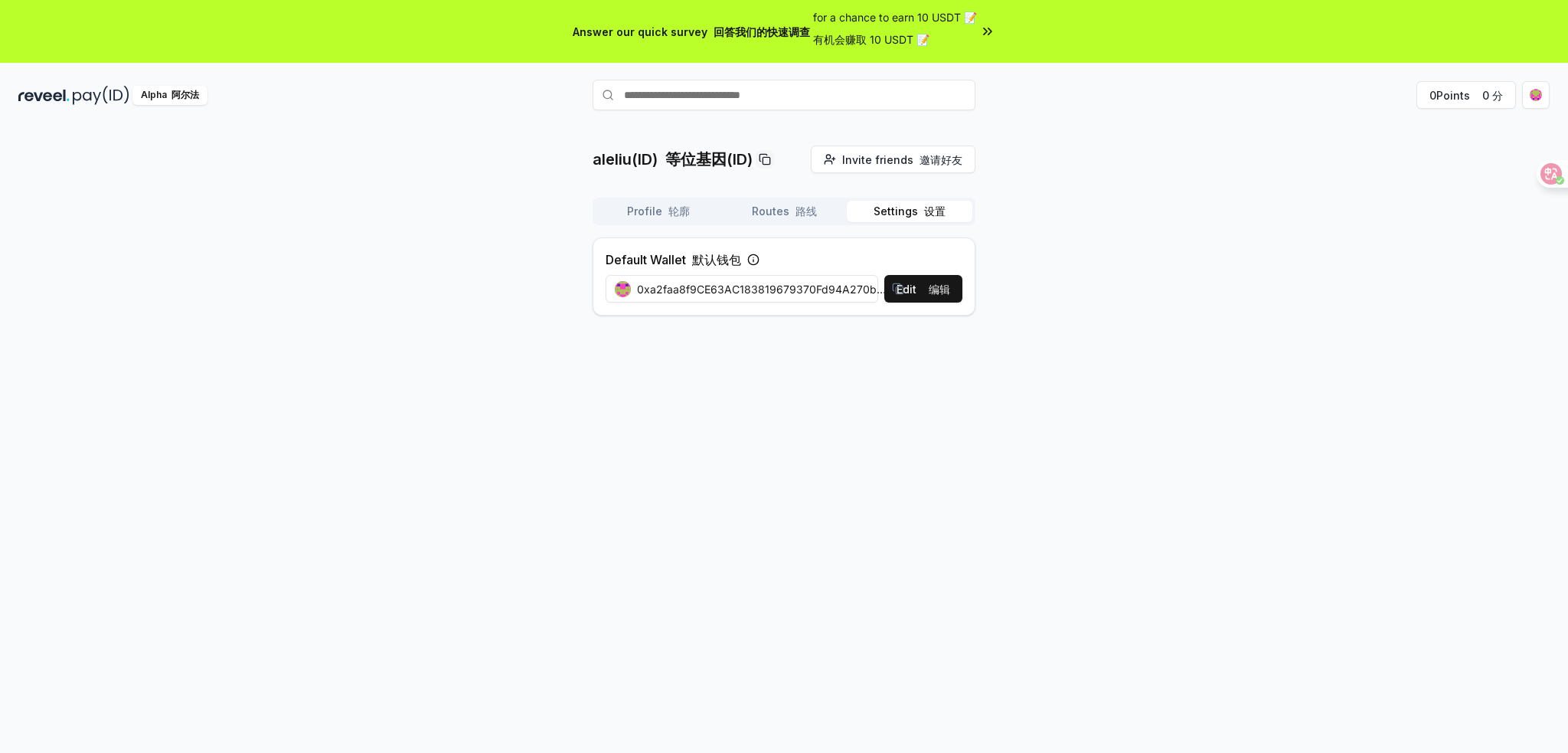
click at [670, 209] on font "轮廓" at bounding box center [679, 211] width 21 height 13
